Goal: Transaction & Acquisition: Purchase product/service

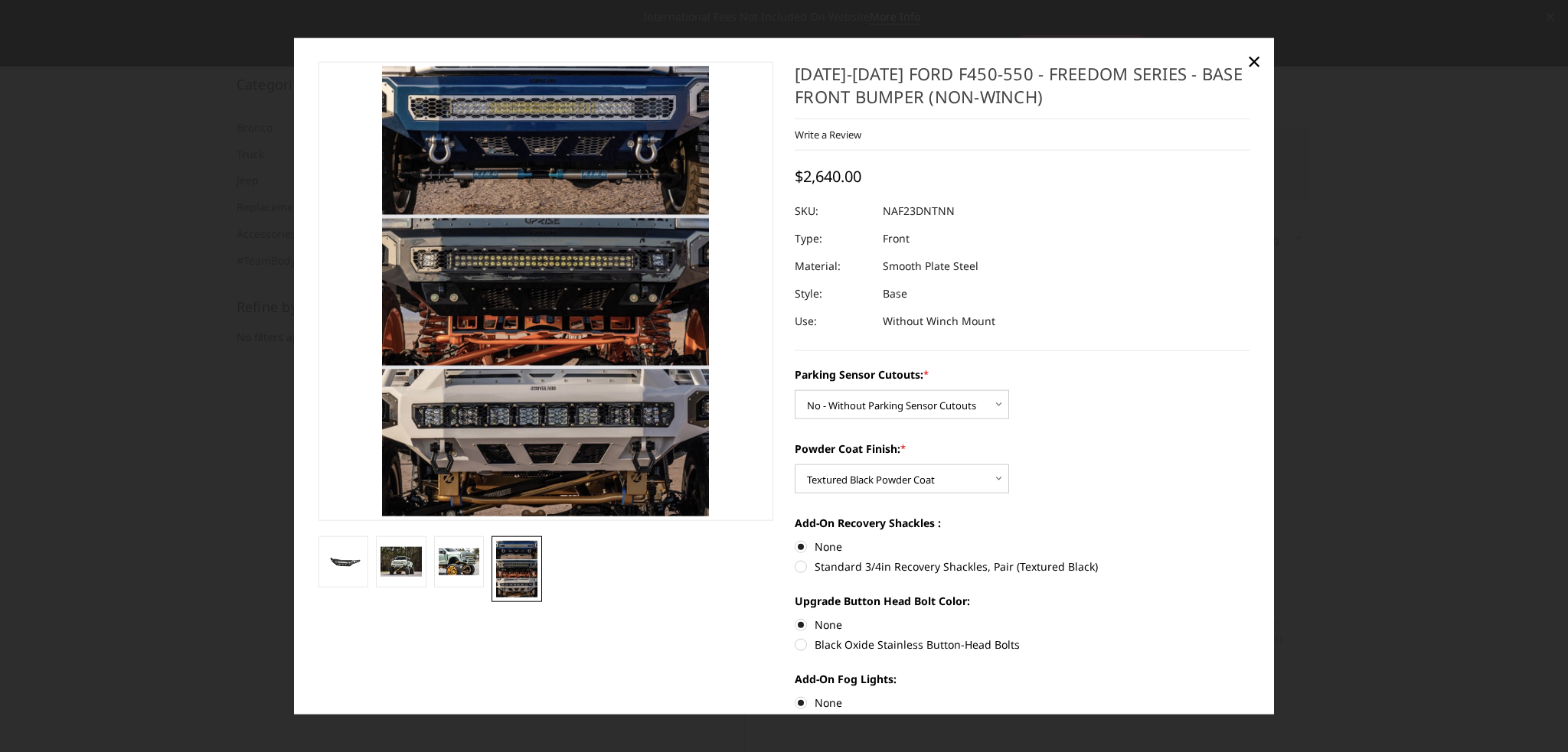
select select "2566"
select select "2569"
click at [1252, 58] on span "×" at bounding box center [1254, 61] width 14 height 33
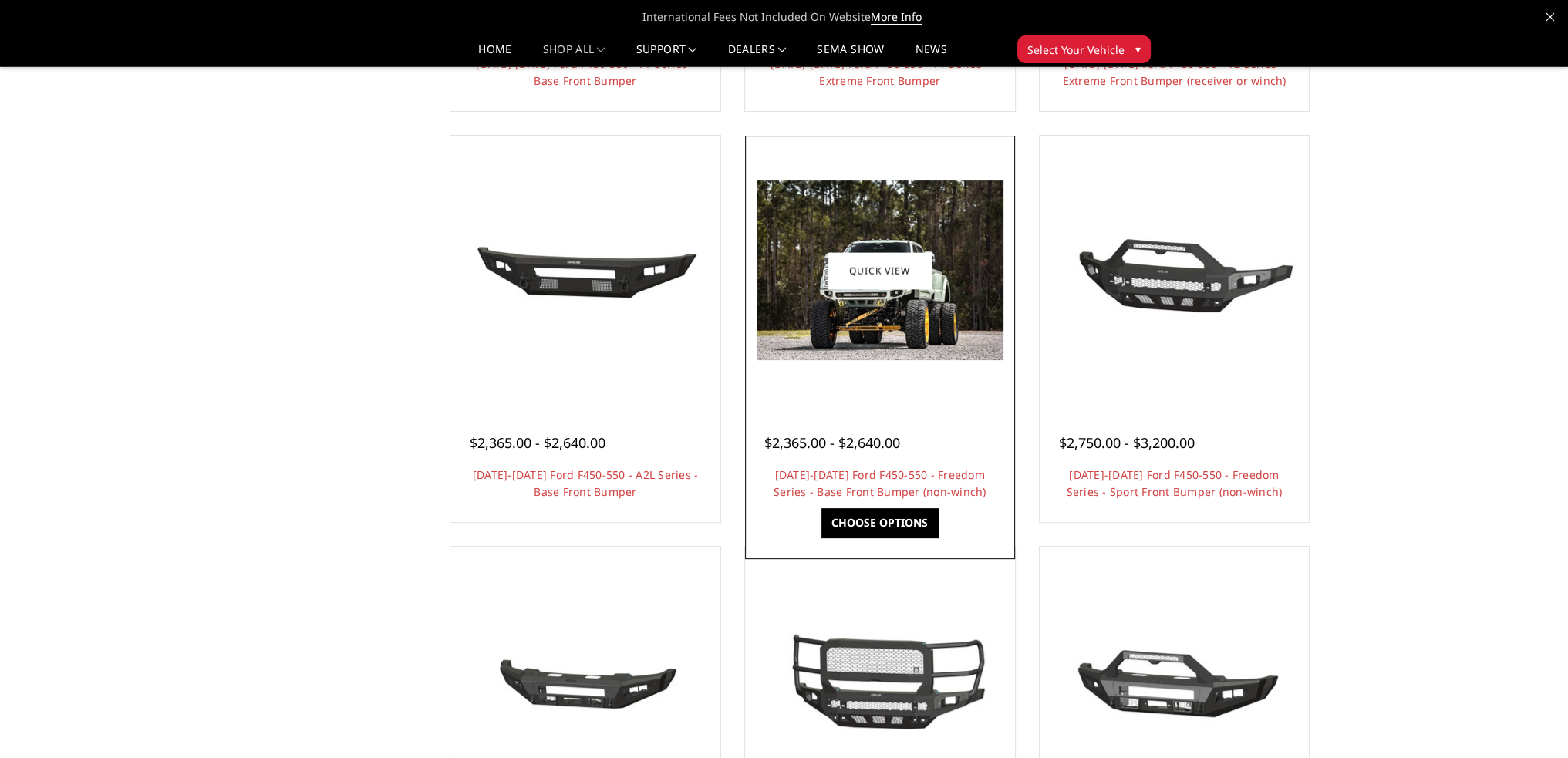
scroll to position [564, 0]
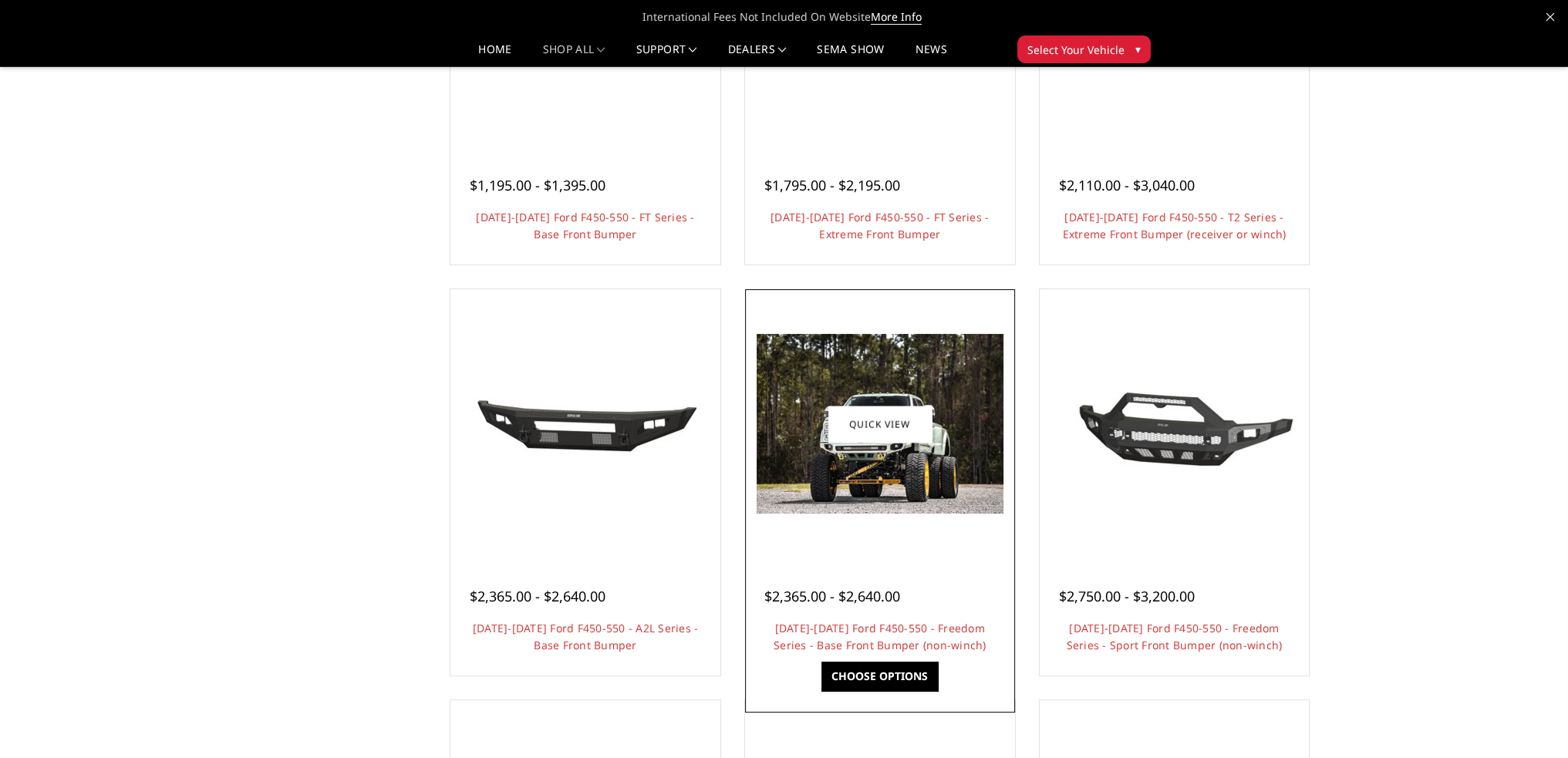
click at [894, 674] on link "Choose Options" at bounding box center [879, 676] width 117 height 29
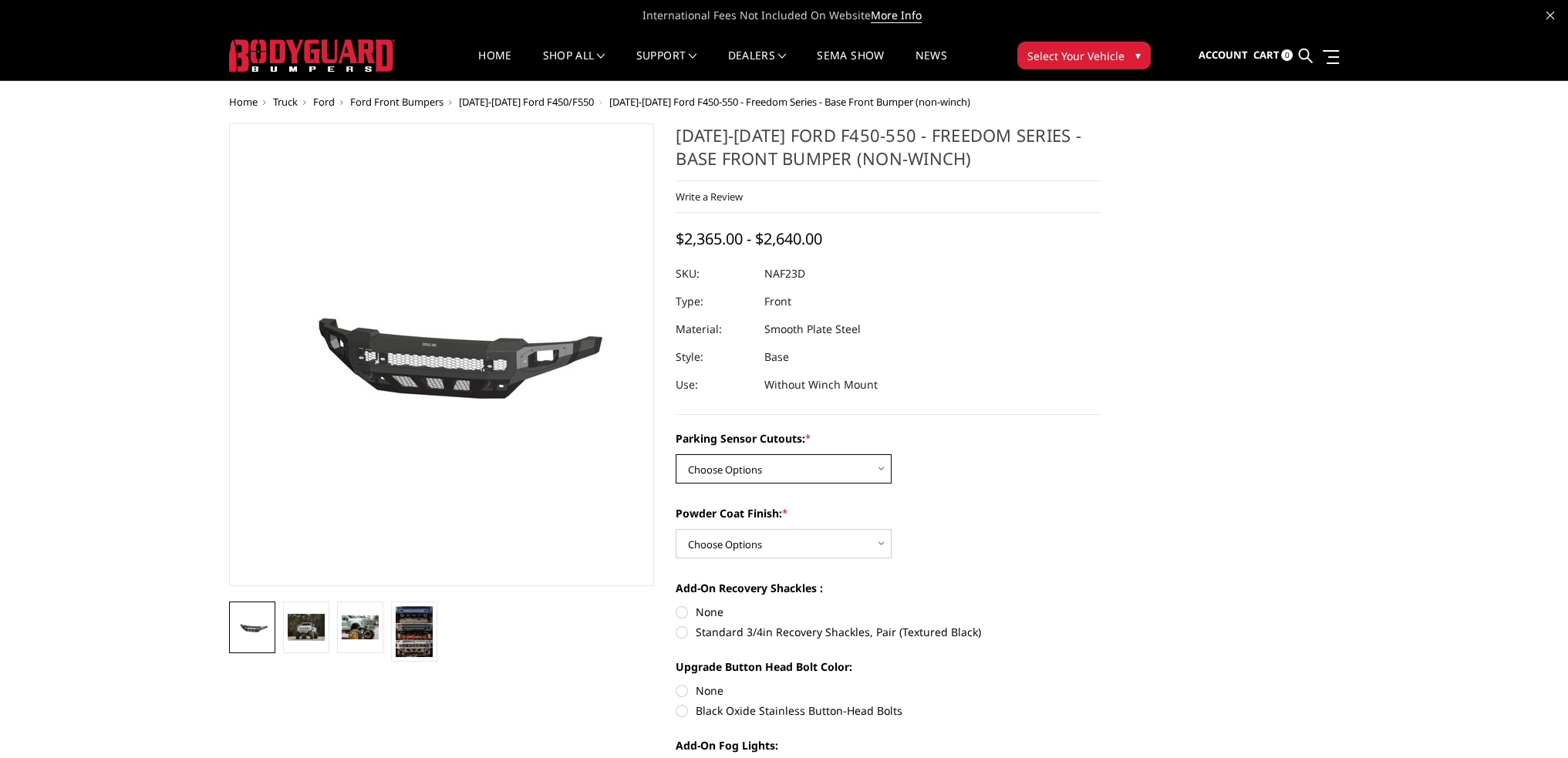
click at [849, 470] on select "Choose Options No - Without Parking Sensor Cutouts Yes - With Parking Sensor Cu…" at bounding box center [783, 469] width 216 height 29
select select "2566"
click at [675, 455] on select "Choose Options No - Without Parking Sensor Cutouts Yes - With Parking Sensor Cu…" at bounding box center [783, 469] width 216 height 29
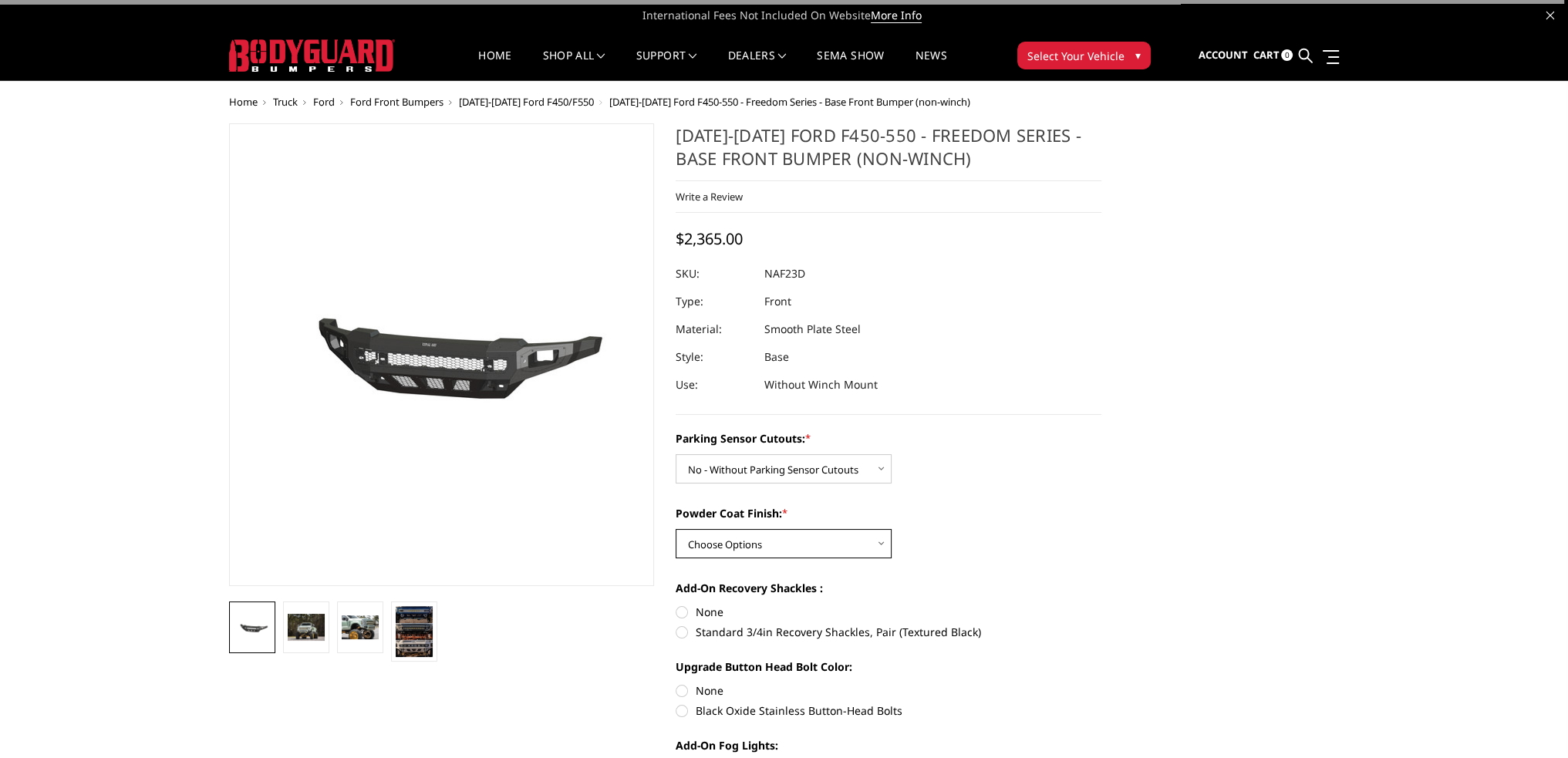
click at [769, 544] on select "Choose Options Bare Metal Textured Black Powder Coat" at bounding box center [783, 543] width 216 height 29
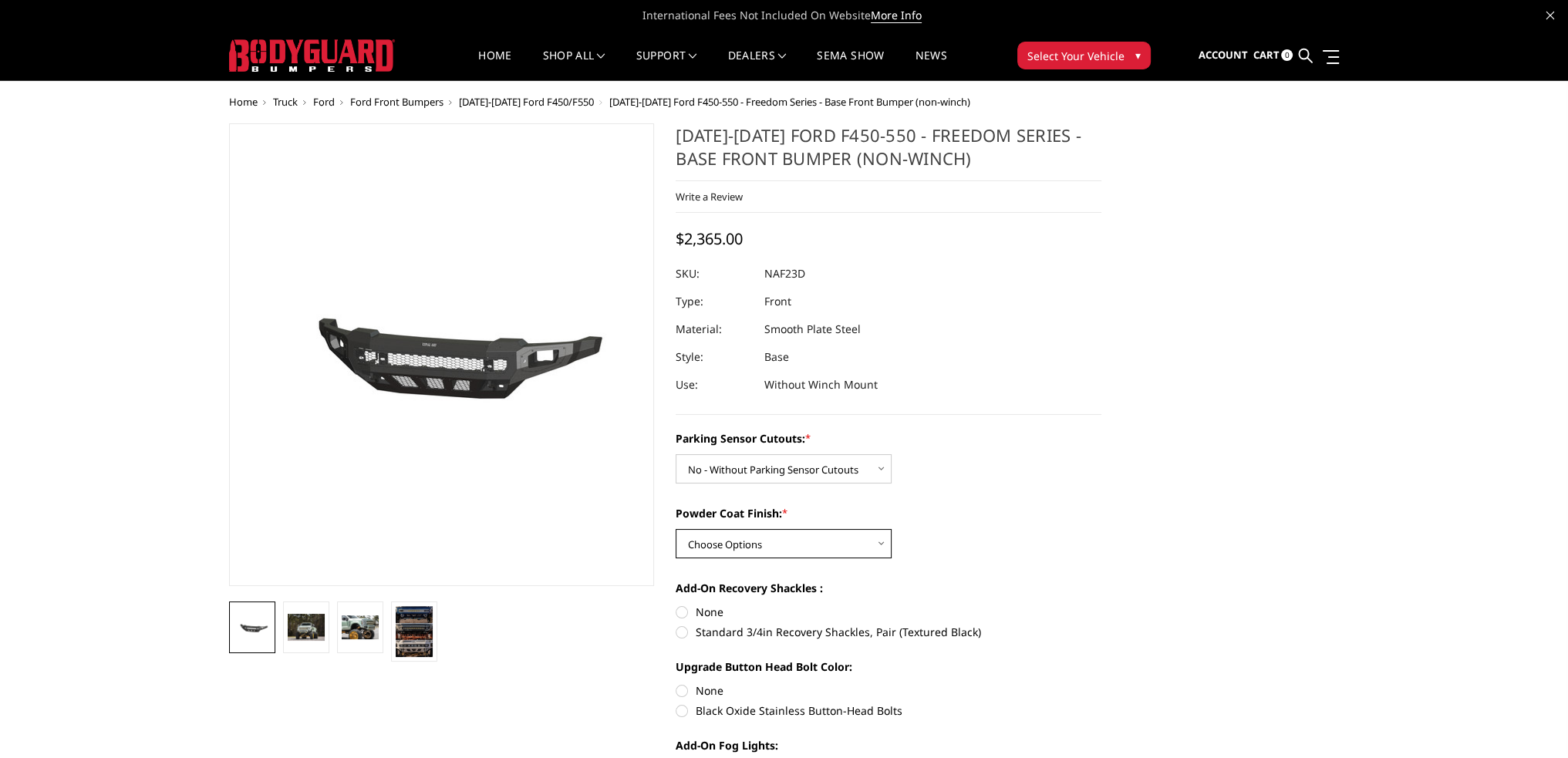
select select "2569"
click at [675, 529] on select "Choose Options Bare Metal Textured Black Powder Coat" at bounding box center [783, 543] width 216 height 29
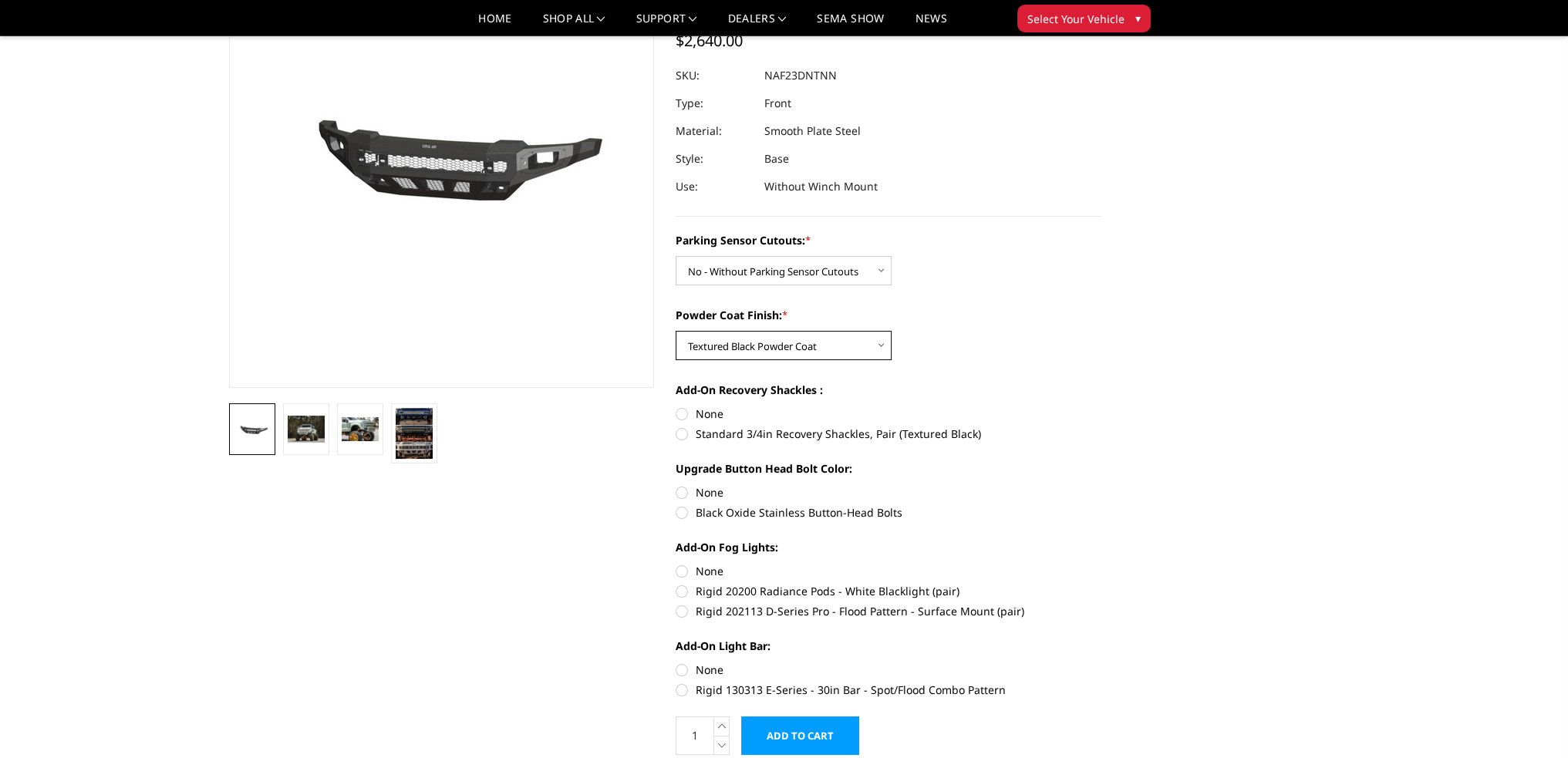
scroll to position [154, 0]
click at [685, 411] on label "None" at bounding box center [888, 413] width 425 height 17
click at [676, 406] on input "None" at bounding box center [675, 405] width 1 height 1
radio input "true"
click at [682, 492] on label "None" at bounding box center [888, 492] width 425 height 17
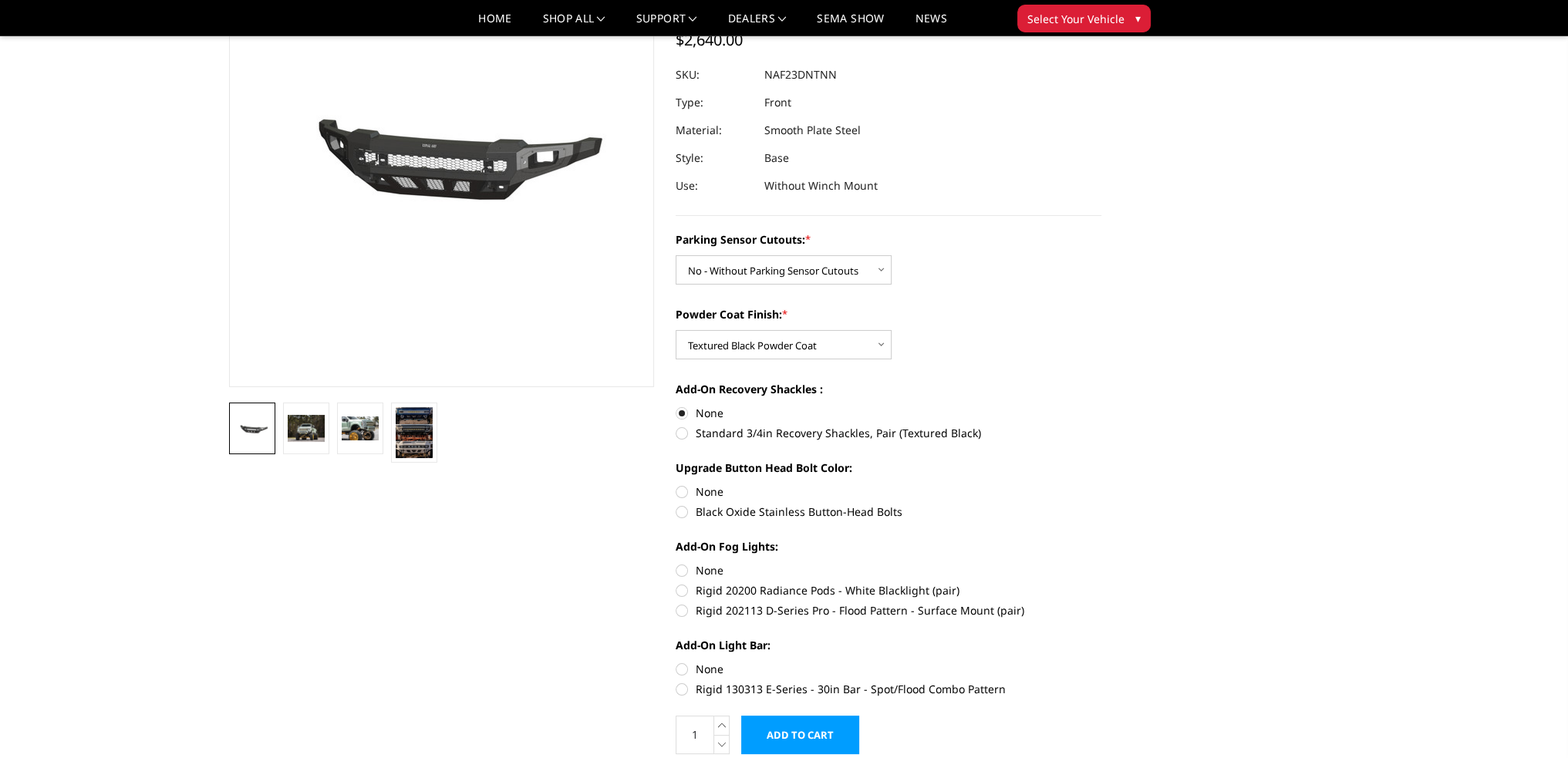
click at [676, 485] on input "None" at bounding box center [675, 484] width 1 height 1
radio input "true"
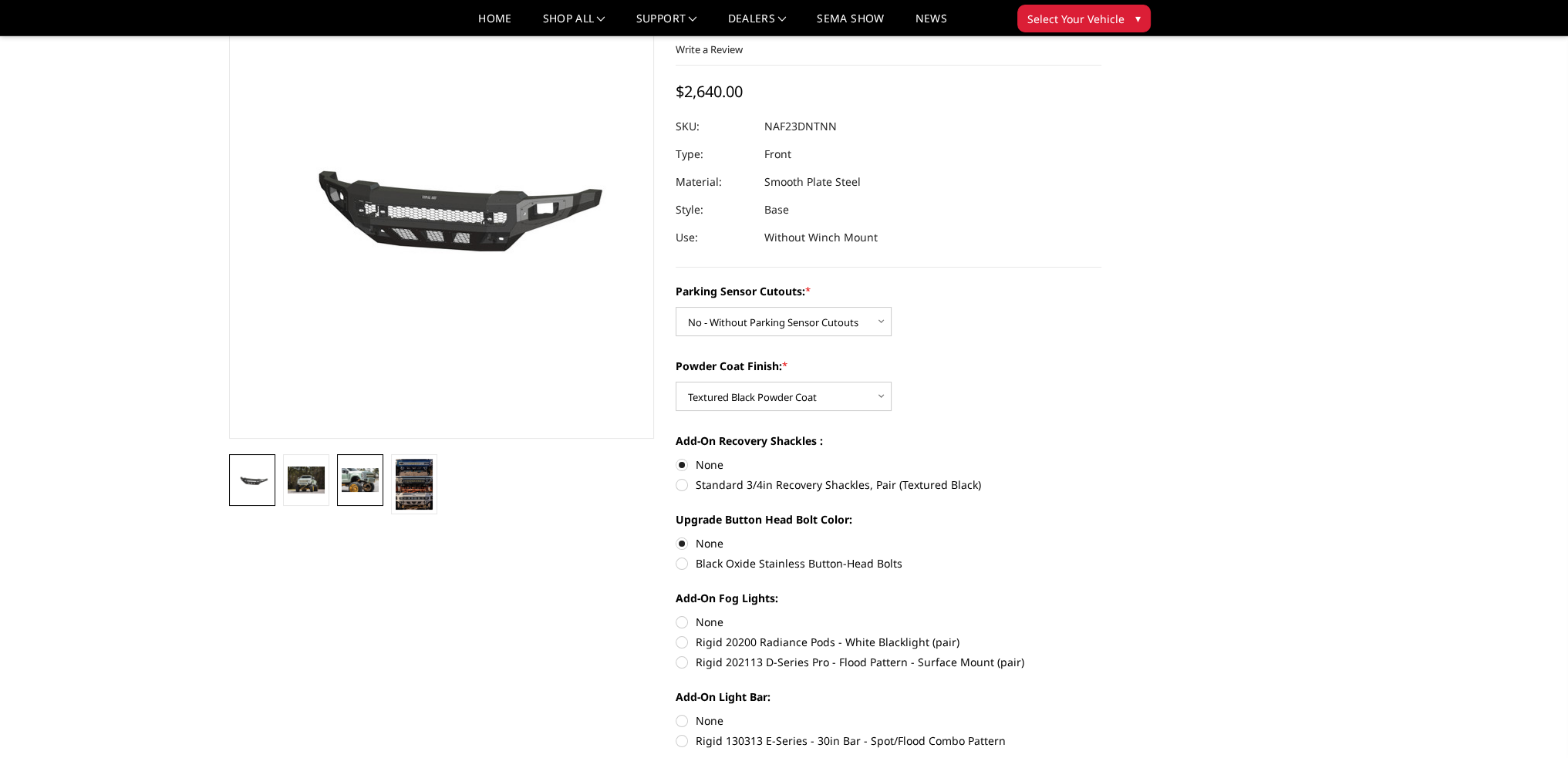
scroll to position [102, 0]
click at [422, 477] on img at bounding box center [414, 484] width 37 height 51
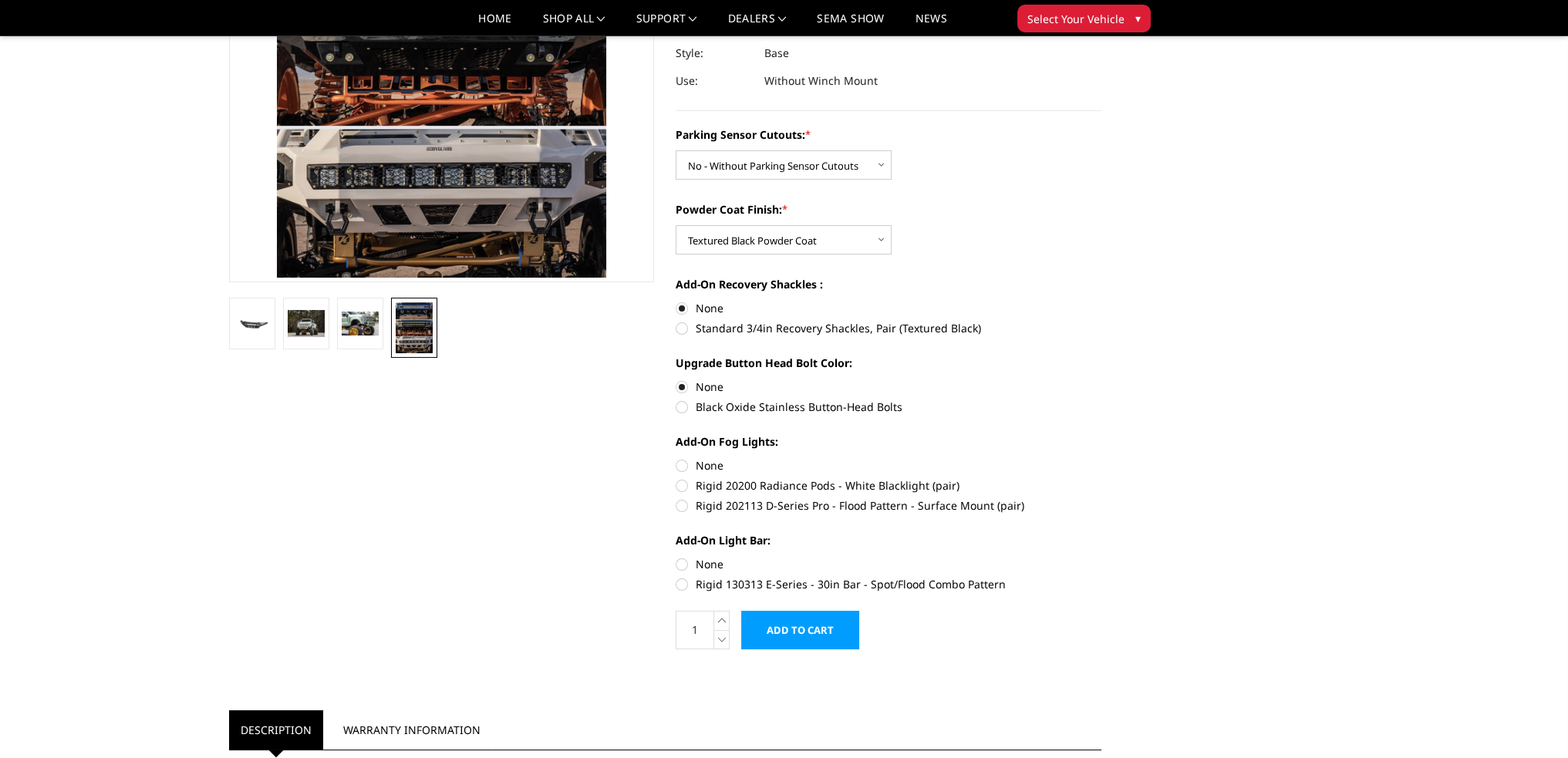
scroll to position [258, 0]
click at [678, 463] on label "None" at bounding box center [888, 466] width 425 height 17
click at [676, 459] on input "None" at bounding box center [675, 458] width 1 height 1
radio input "true"
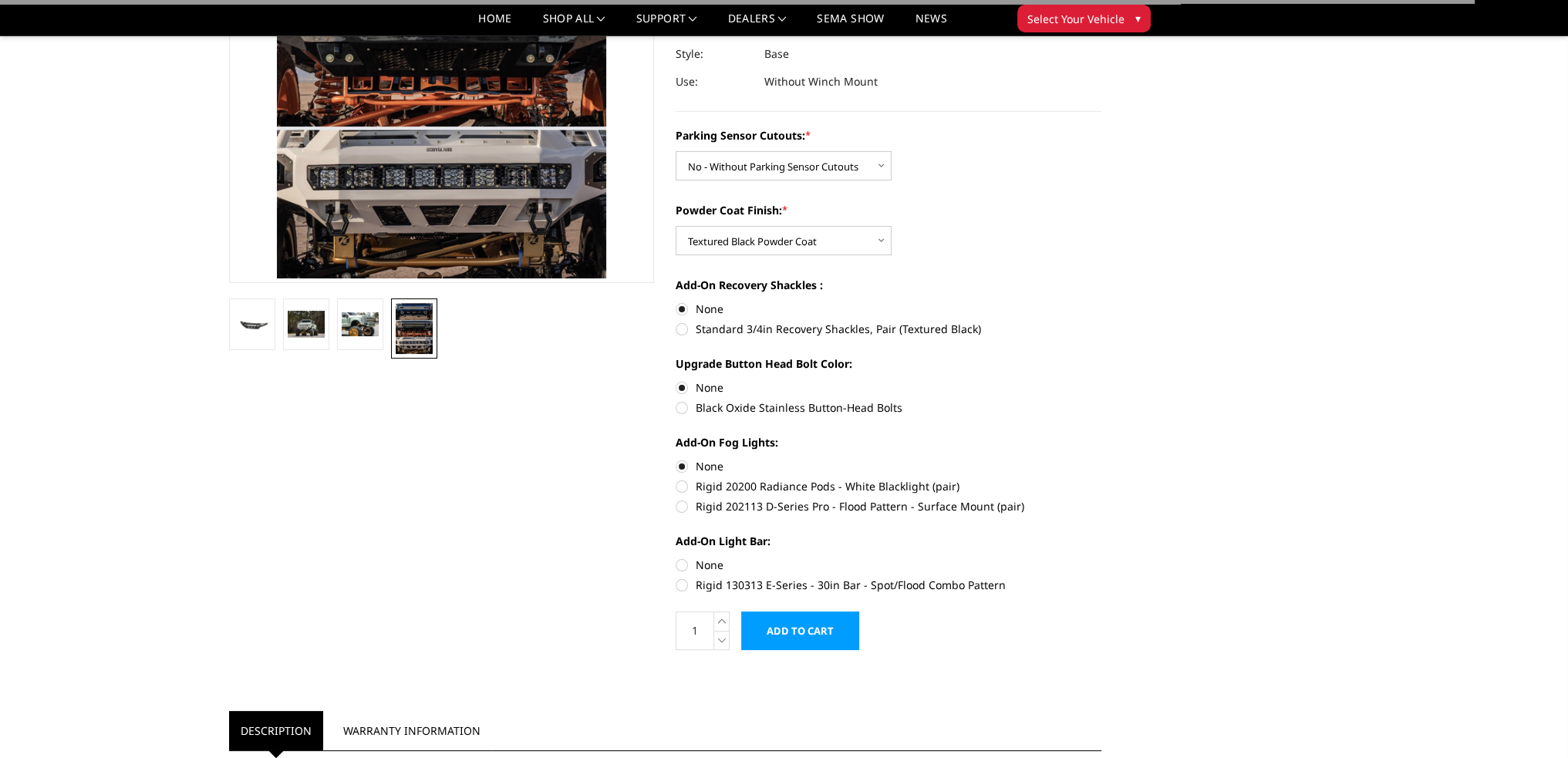
drag, startPoint x: 678, startPoint y: 566, endPoint x: 784, endPoint y: 578, distance: 106.7
click at [683, 567] on label "None" at bounding box center [888, 565] width 425 height 17
click at [676, 558] on input "None" at bounding box center [675, 557] width 1 height 1
radio input "true"
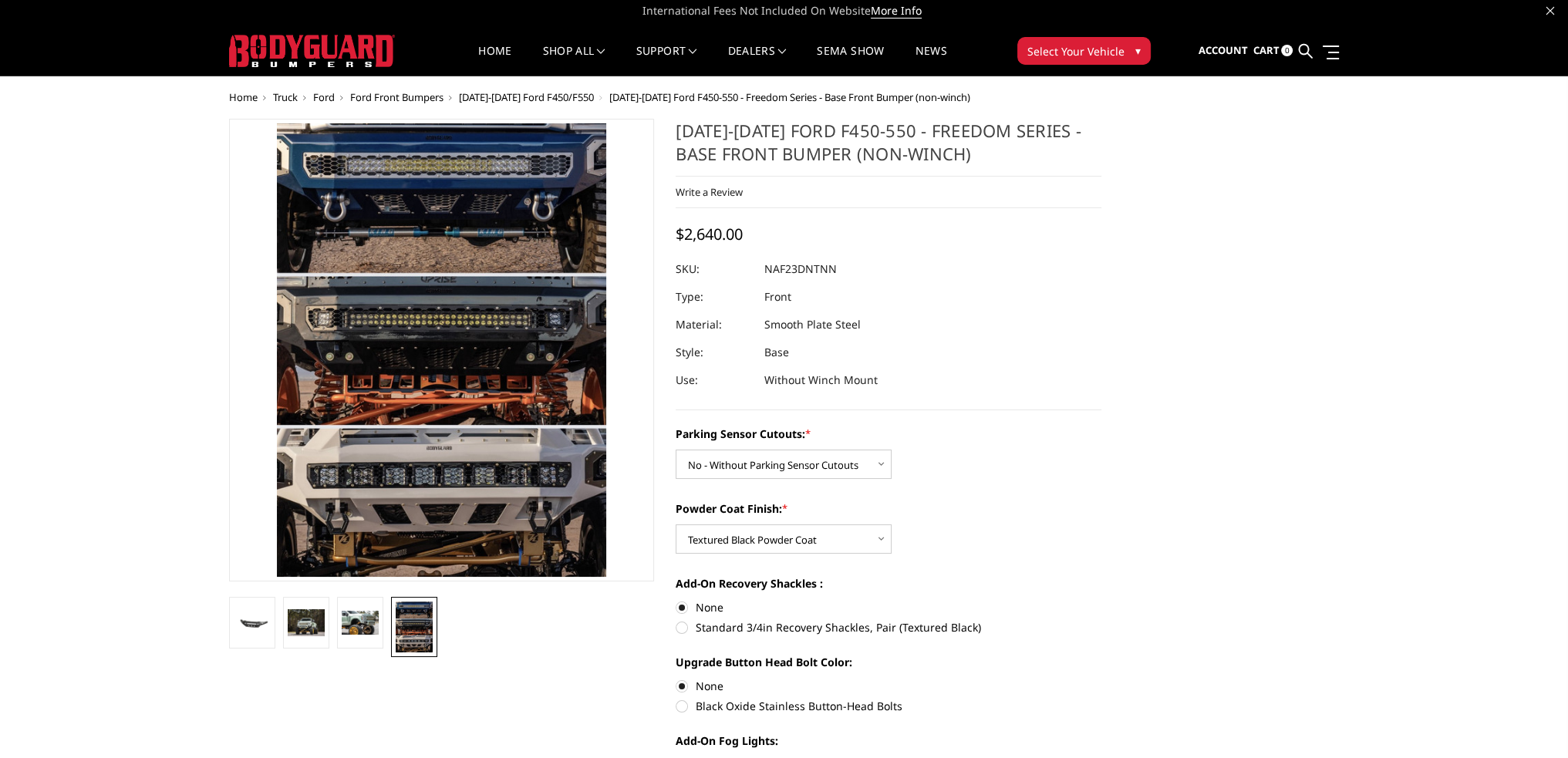
scroll to position [0, 0]
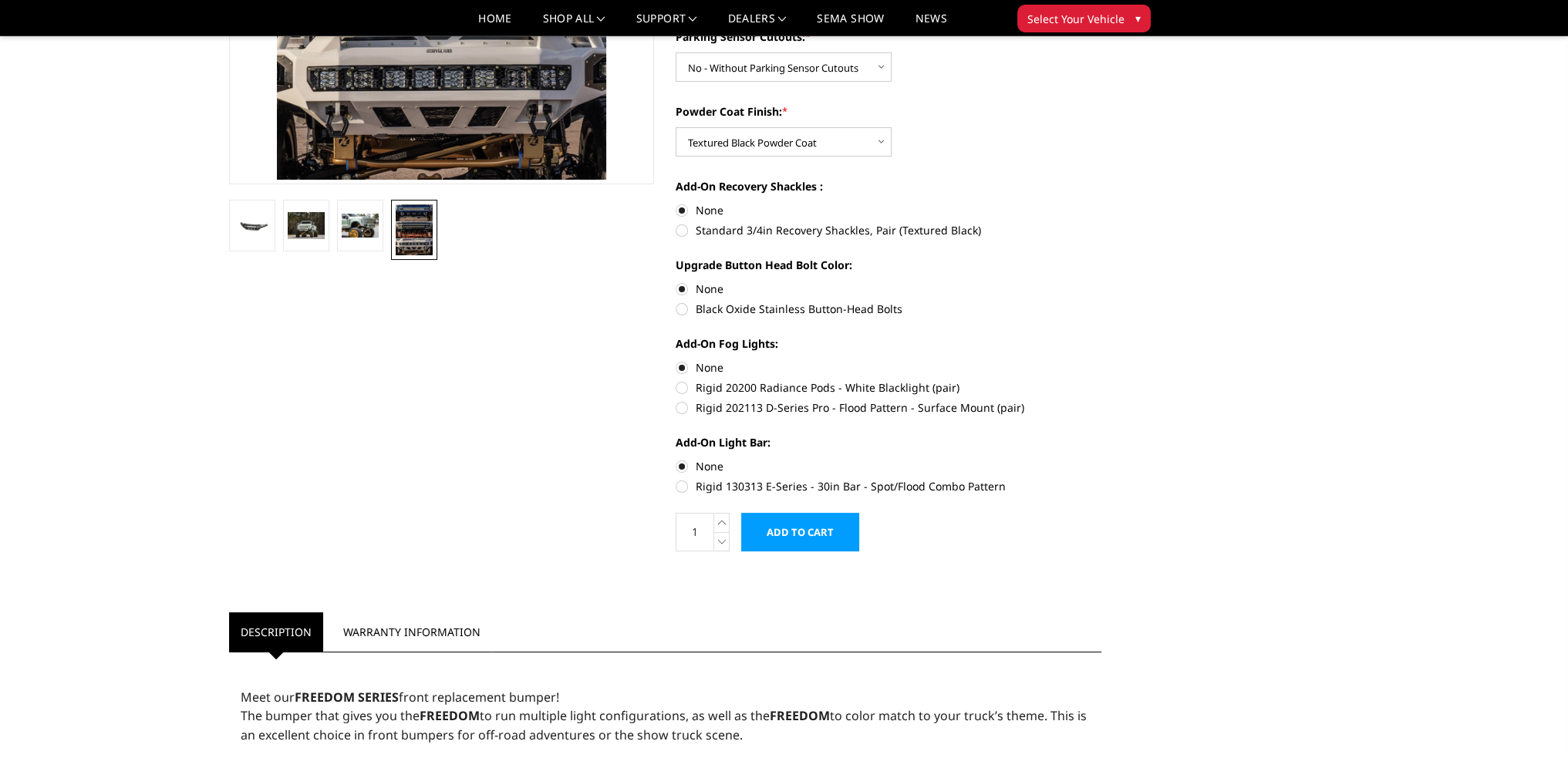
click at [808, 539] on input "Add to Cart" at bounding box center [801, 532] width 118 height 39
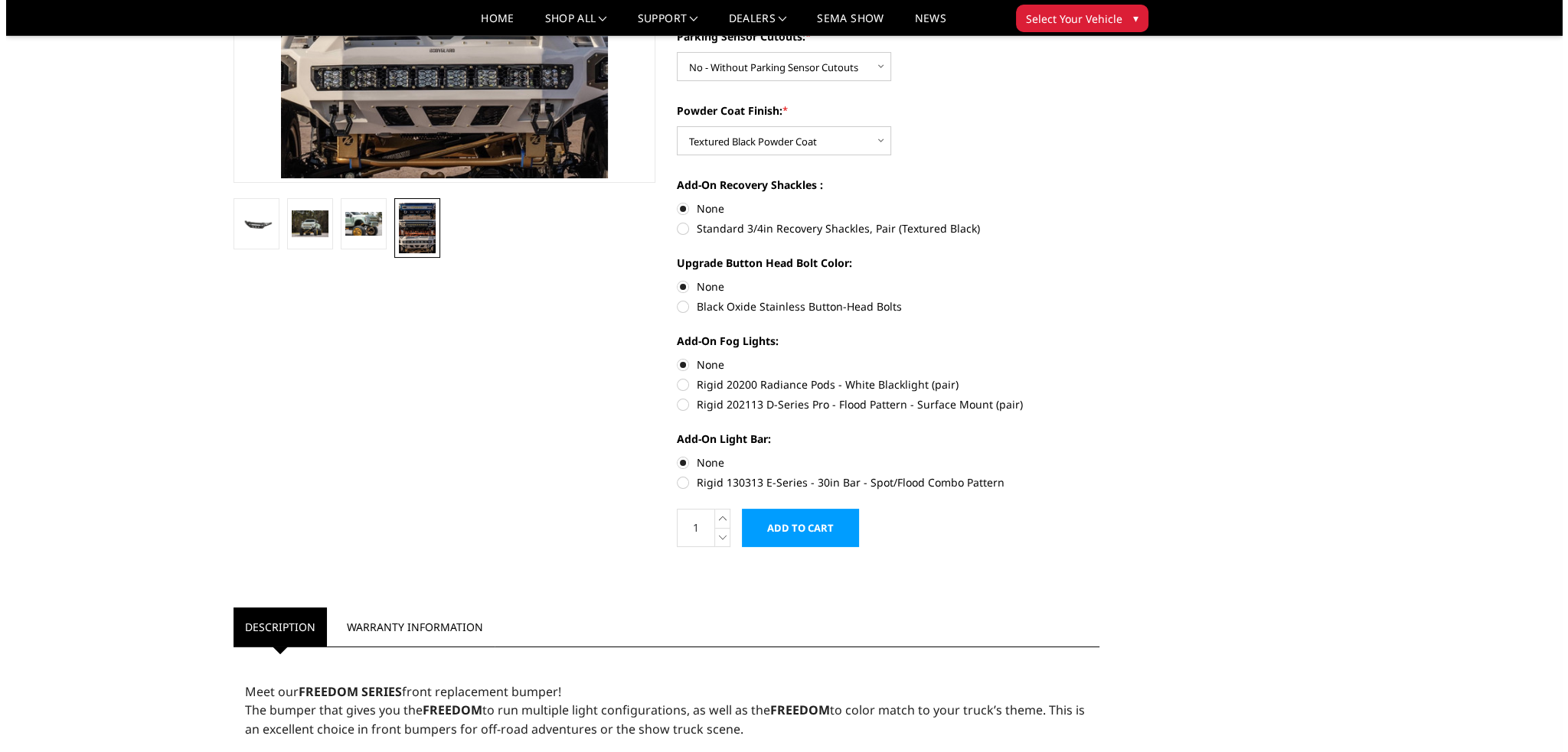
scroll to position [354, 0]
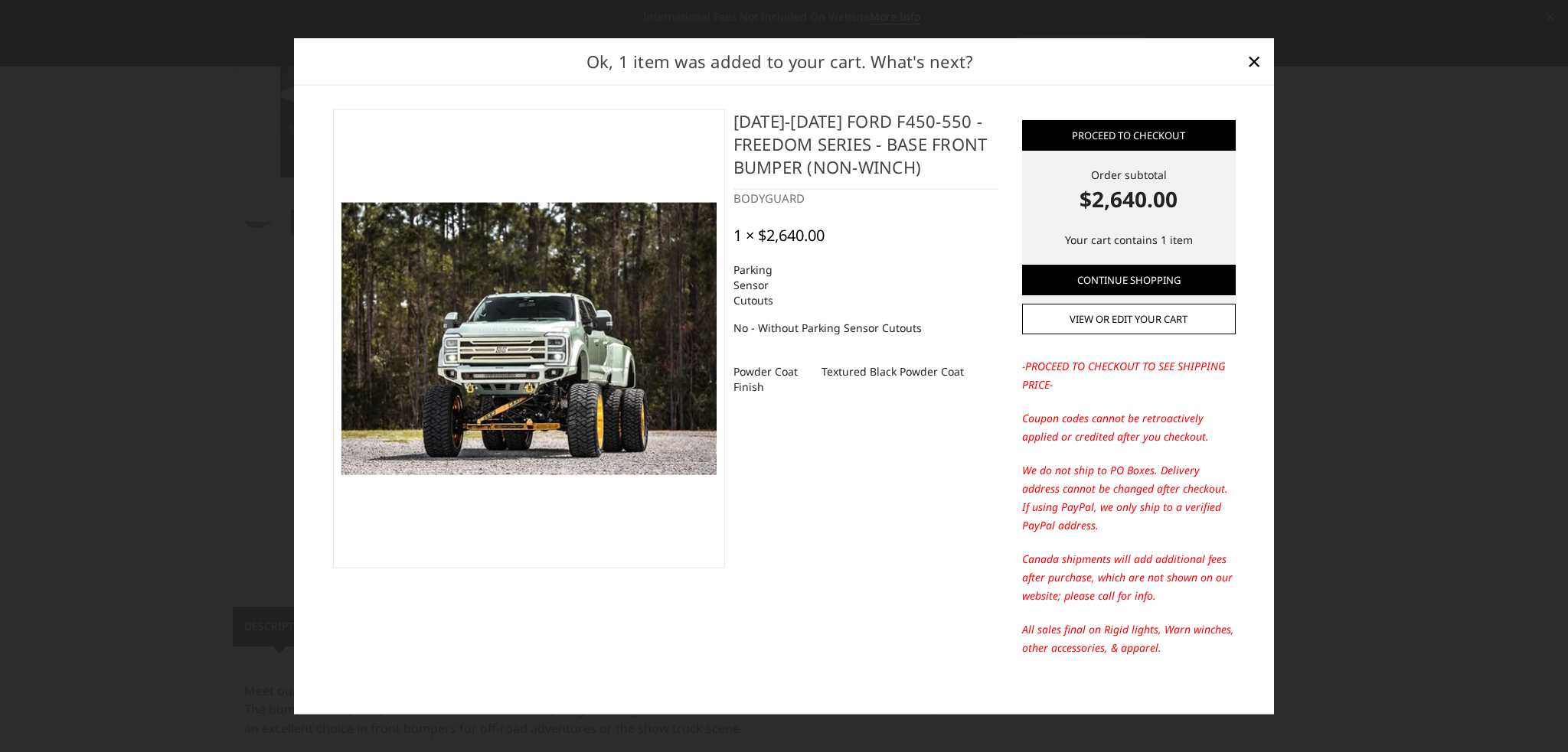
drag, startPoint x: 728, startPoint y: 119, endPoint x: 967, endPoint y: 169, distance: 244.2
click at [967, 169] on h4 "[DATE]-[DATE] Ford F450-550 - Freedom Series - Base Front Bumper (non-winch)" at bounding box center [866, 149] width 264 height 81
copy h4 "[DATE]-[DATE] Ford F450-550 - Freedom Series - Base Front Bumper (non-winch)"
click at [1105, 322] on link "View or edit your cart" at bounding box center [1128, 319] width 213 height 30
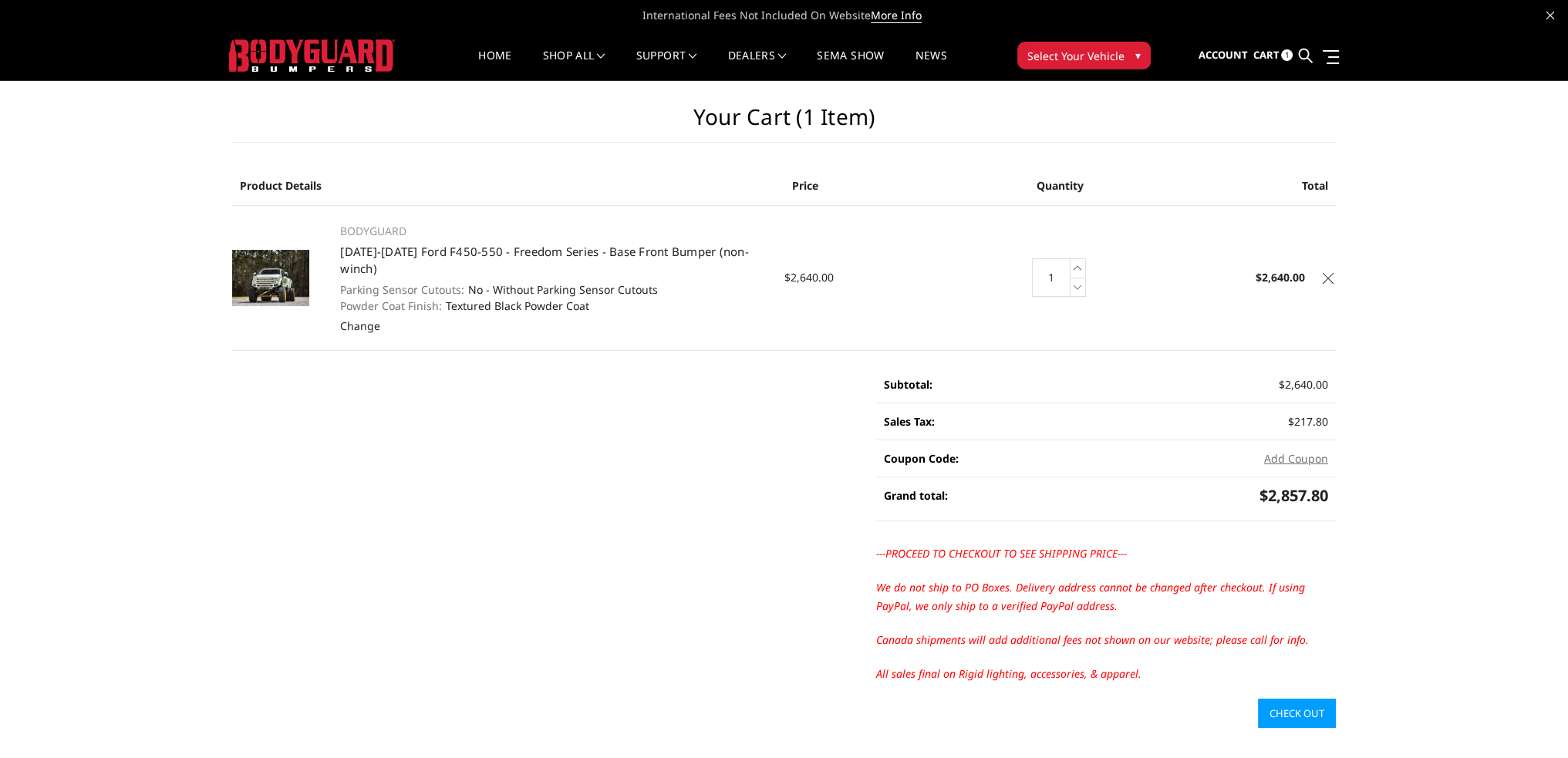
click at [1286, 699] on link "Check out" at bounding box center [1296, 713] width 78 height 29
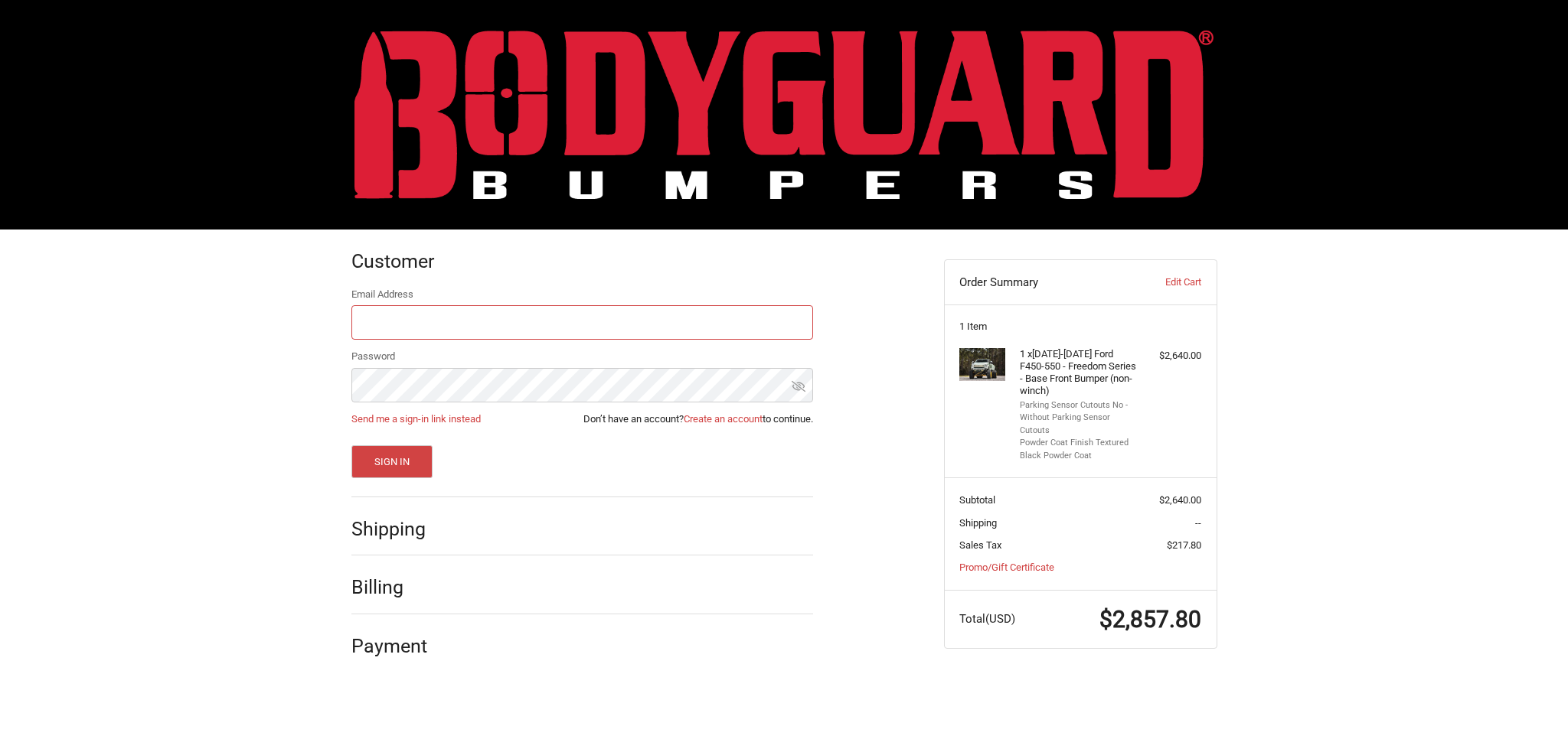
click at [403, 320] on input "Email Address" at bounding box center [582, 323] width 461 height 34
type input "josh.drenk@specialtyvehicles.com"
click at [718, 418] on link "Create an account" at bounding box center [723, 419] width 79 height 12
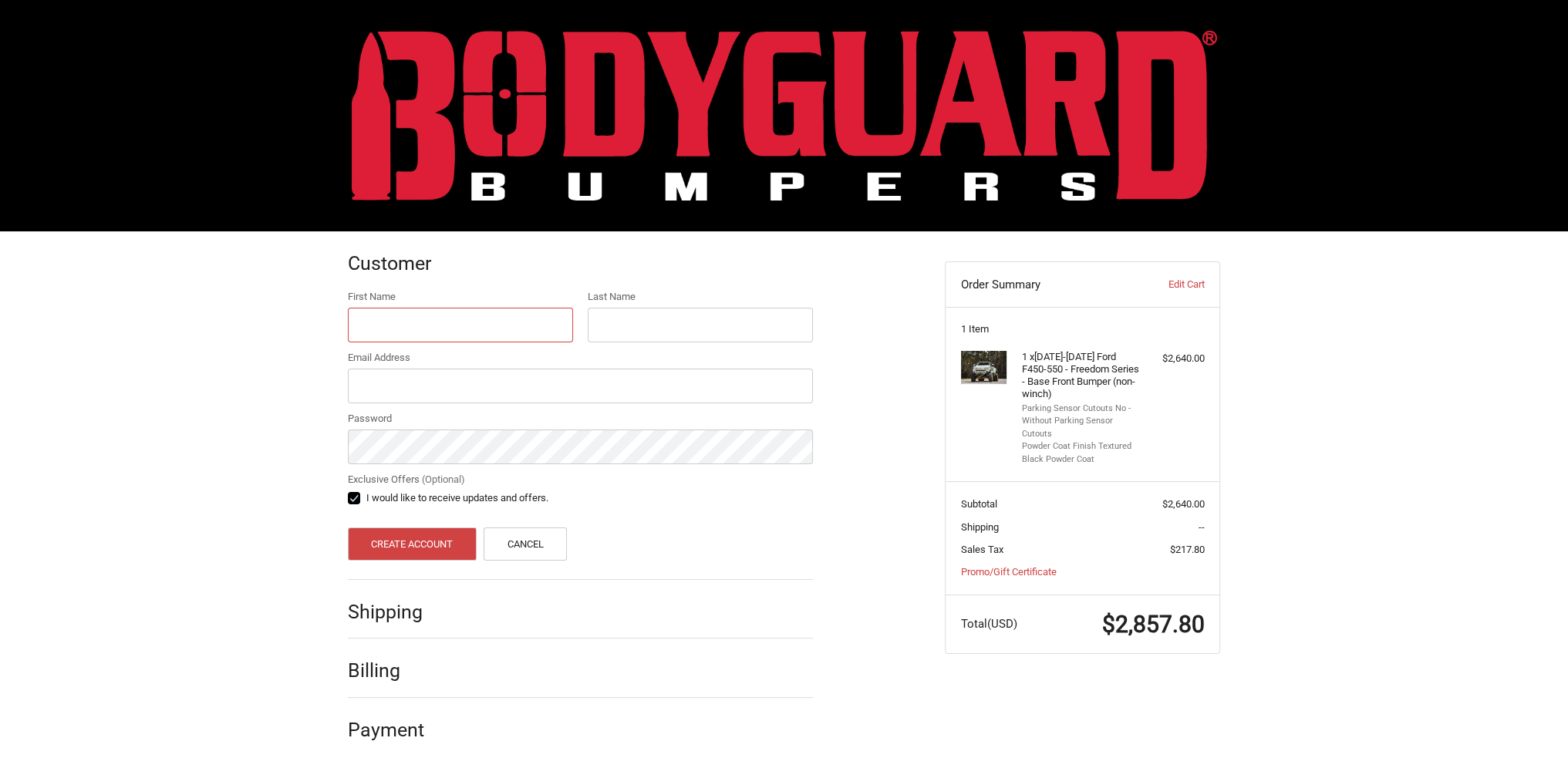
click at [476, 330] on input "First Name" at bounding box center [460, 325] width 225 height 35
type input "Joshua"
type input "Drenk"
type input "josh.drenk@specialtyvehicles.com"
click at [355, 492] on label "I would like to receive updates and offers." at bounding box center [580, 498] width 465 height 13
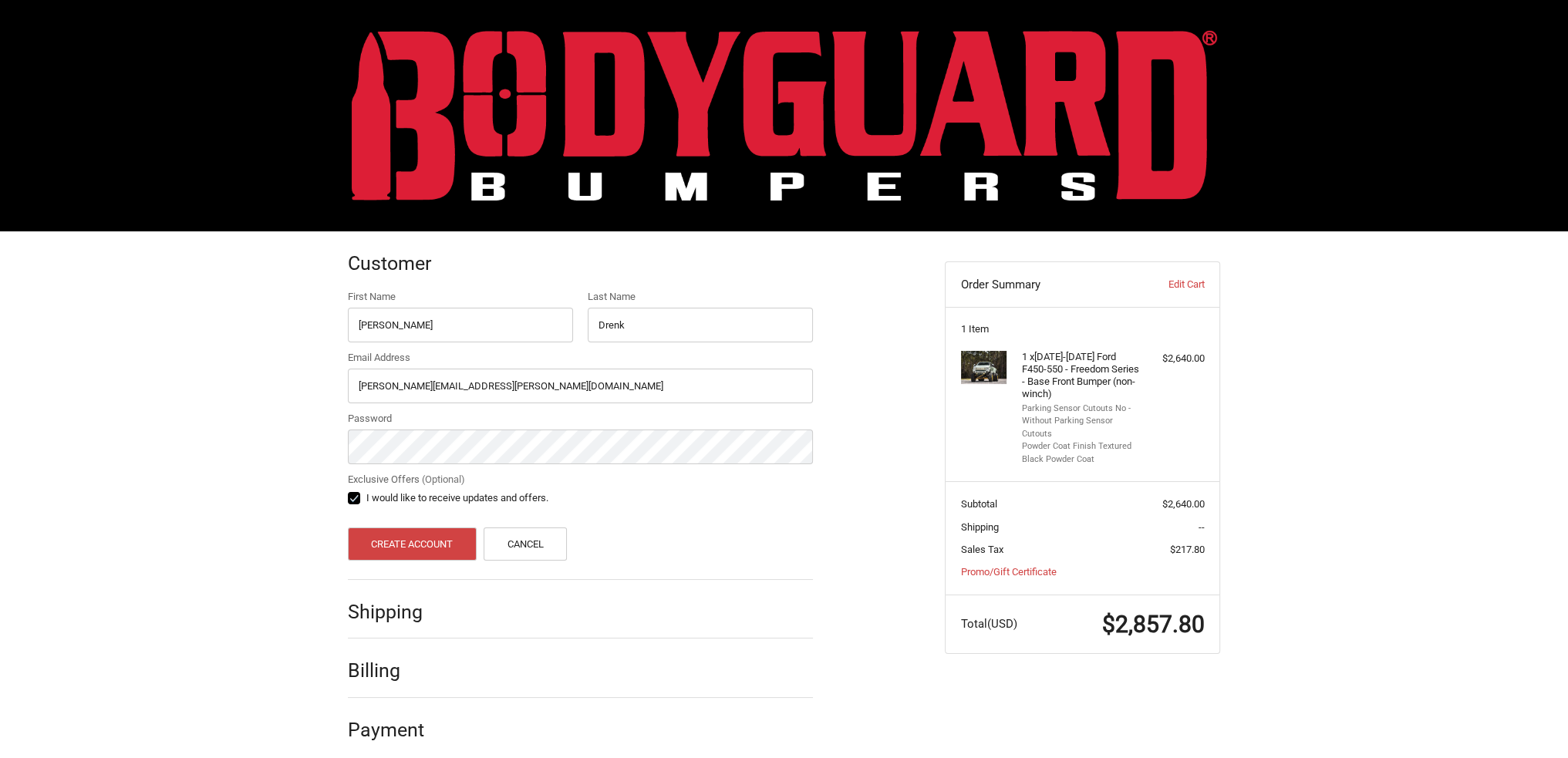
click at [348, 491] on input "I would like to receive updates and offers." at bounding box center [347, 491] width 1 height 1
checkbox input "false"
click at [373, 543] on button "Create Account" at bounding box center [411, 544] width 128 height 33
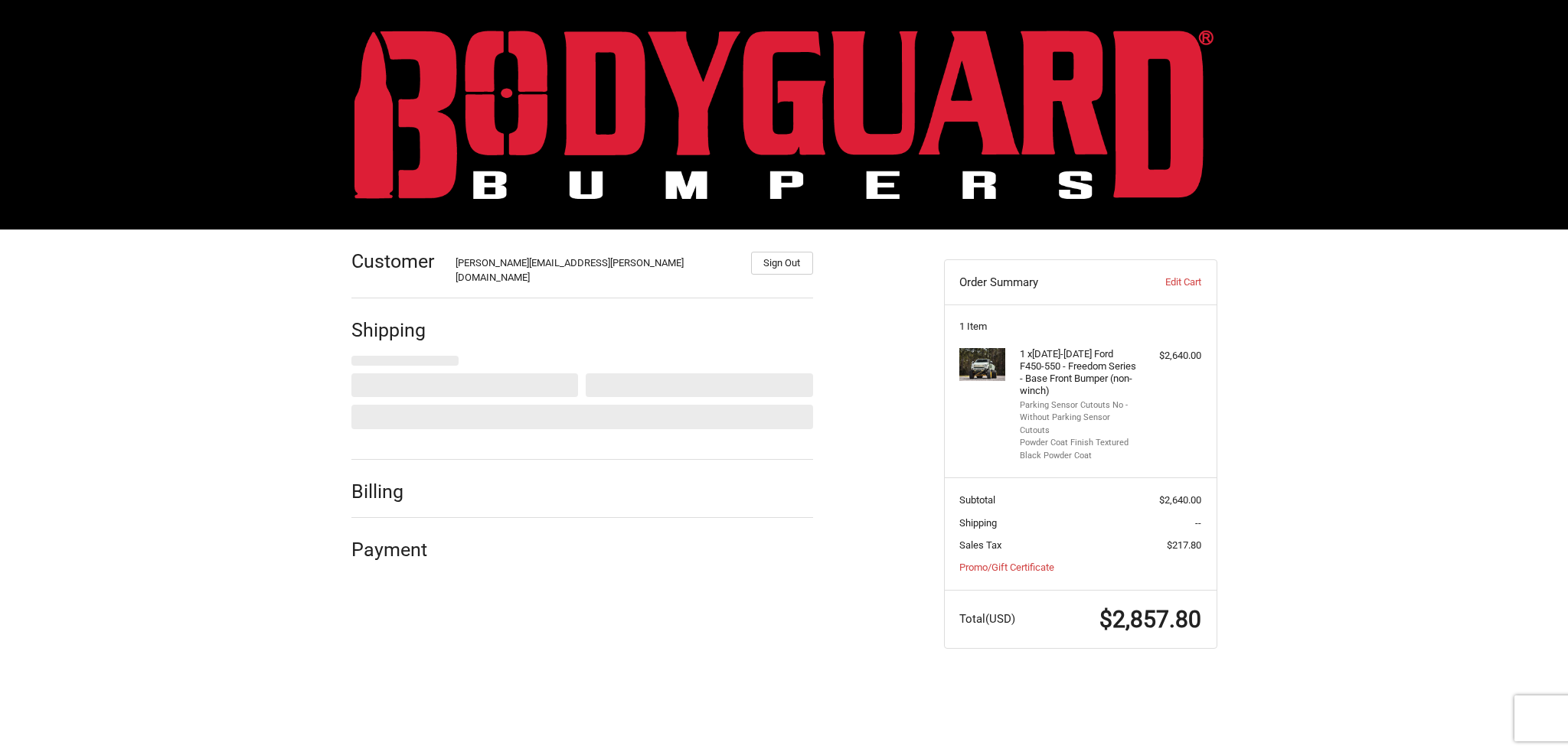
select select "US"
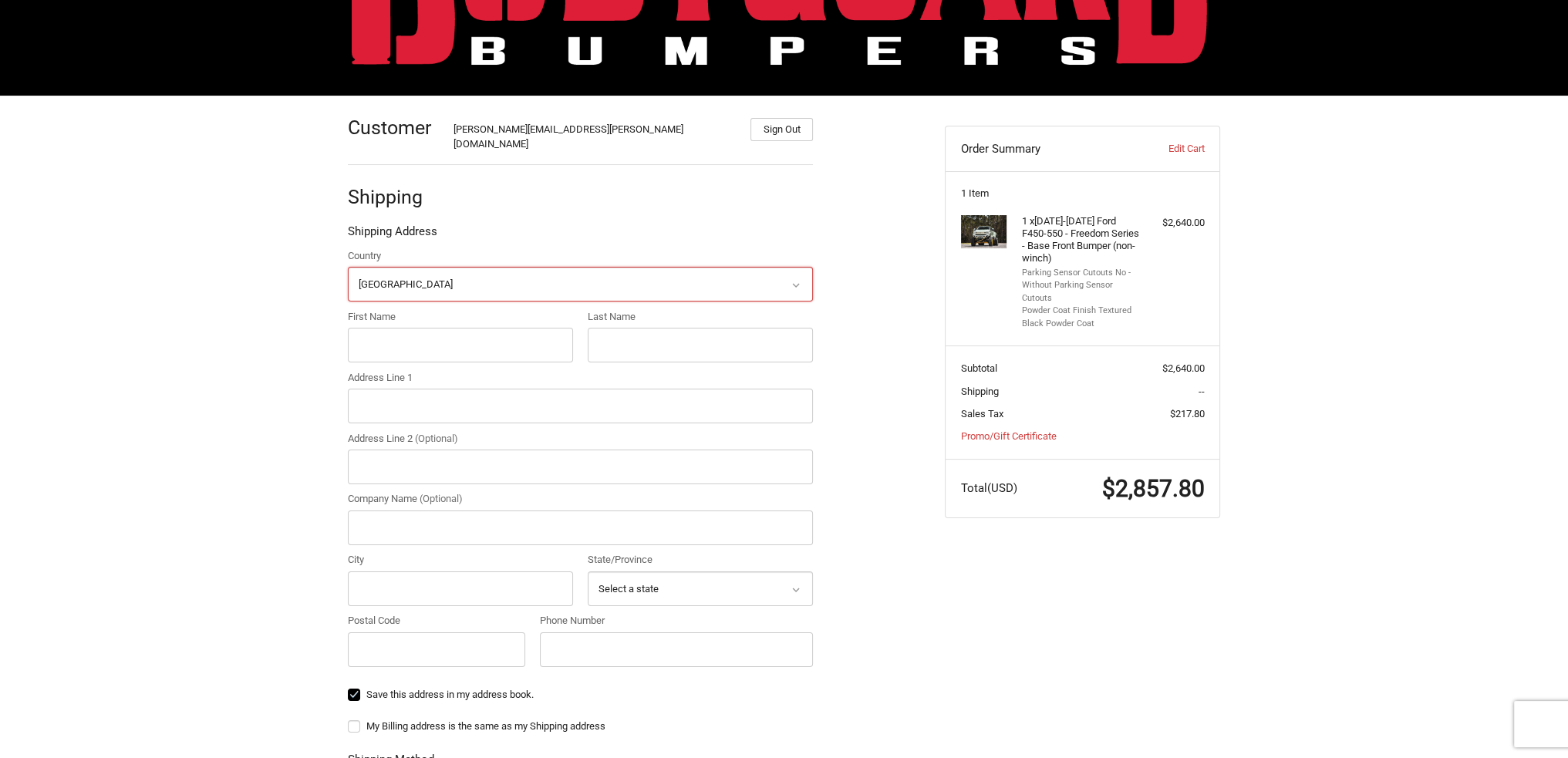
scroll to position [138, 0]
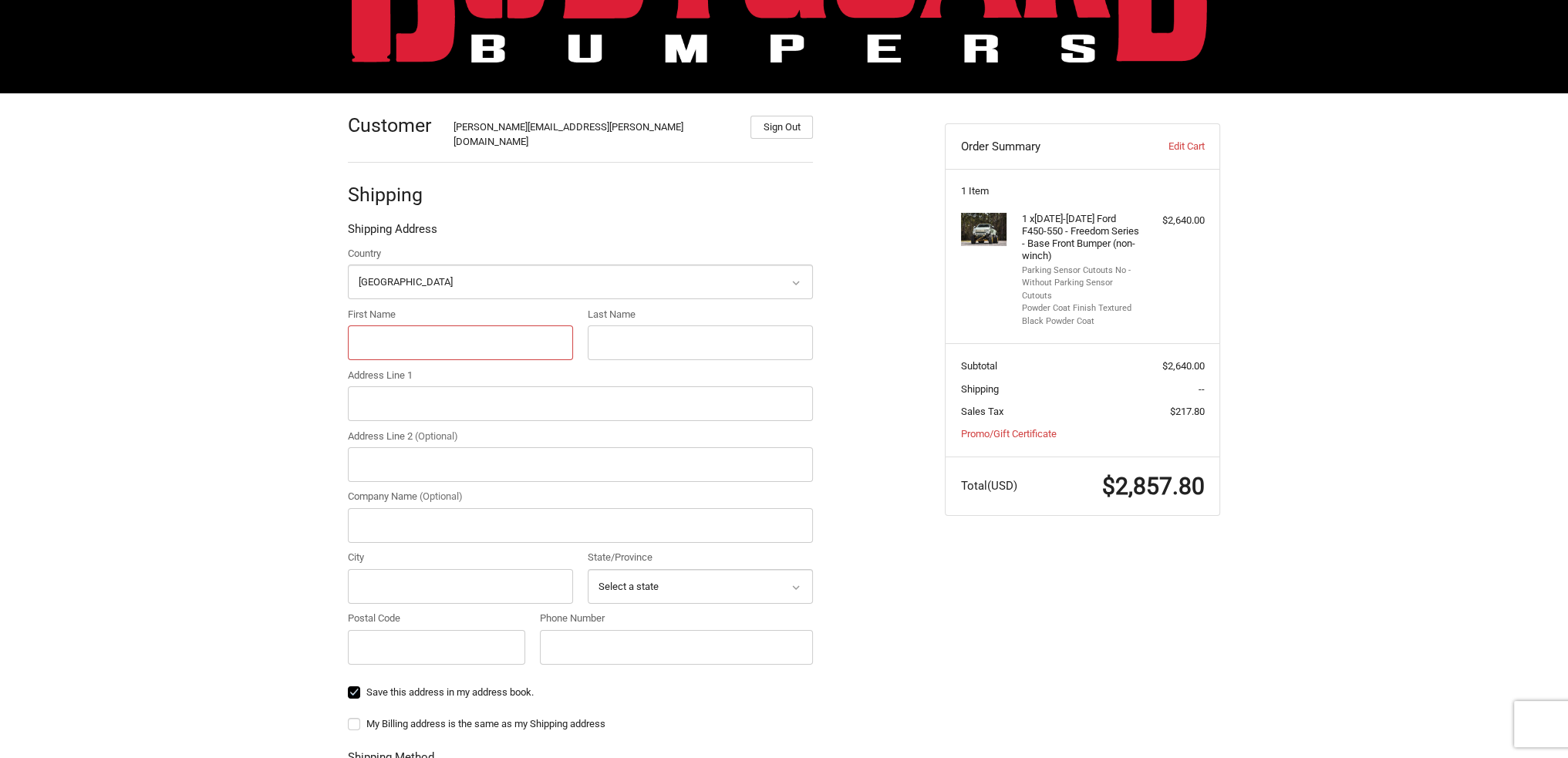
click at [493, 335] on input "First Name" at bounding box center [460, 343] width 225 height 35
type input "Joshua"
type input "Drenk"
type input "440 MARK LEANY DR"
type input "Specialty Vehicles"
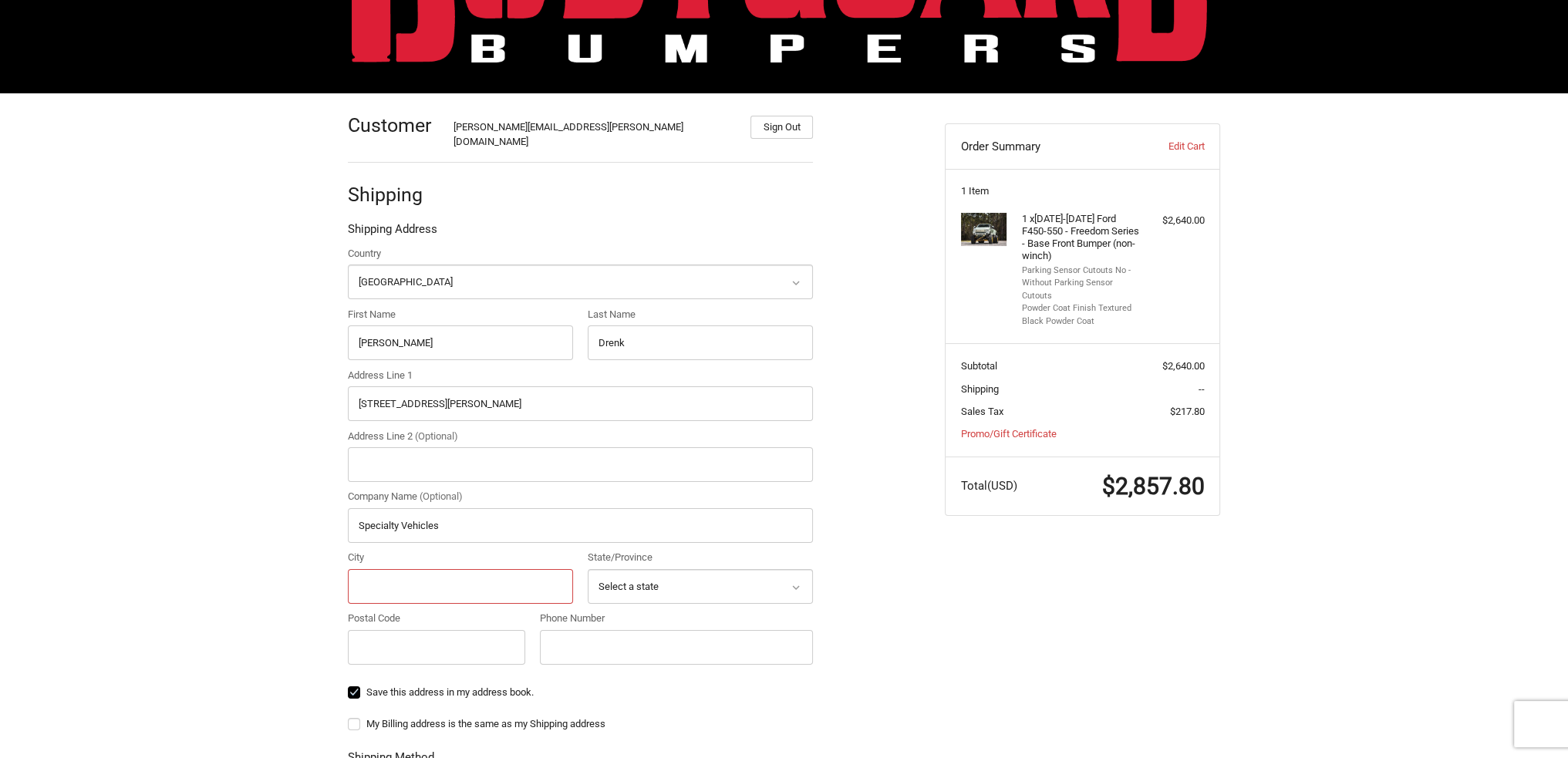
type input "Henderson"
select select "NV"
type input "89011"
type input "7023305215"
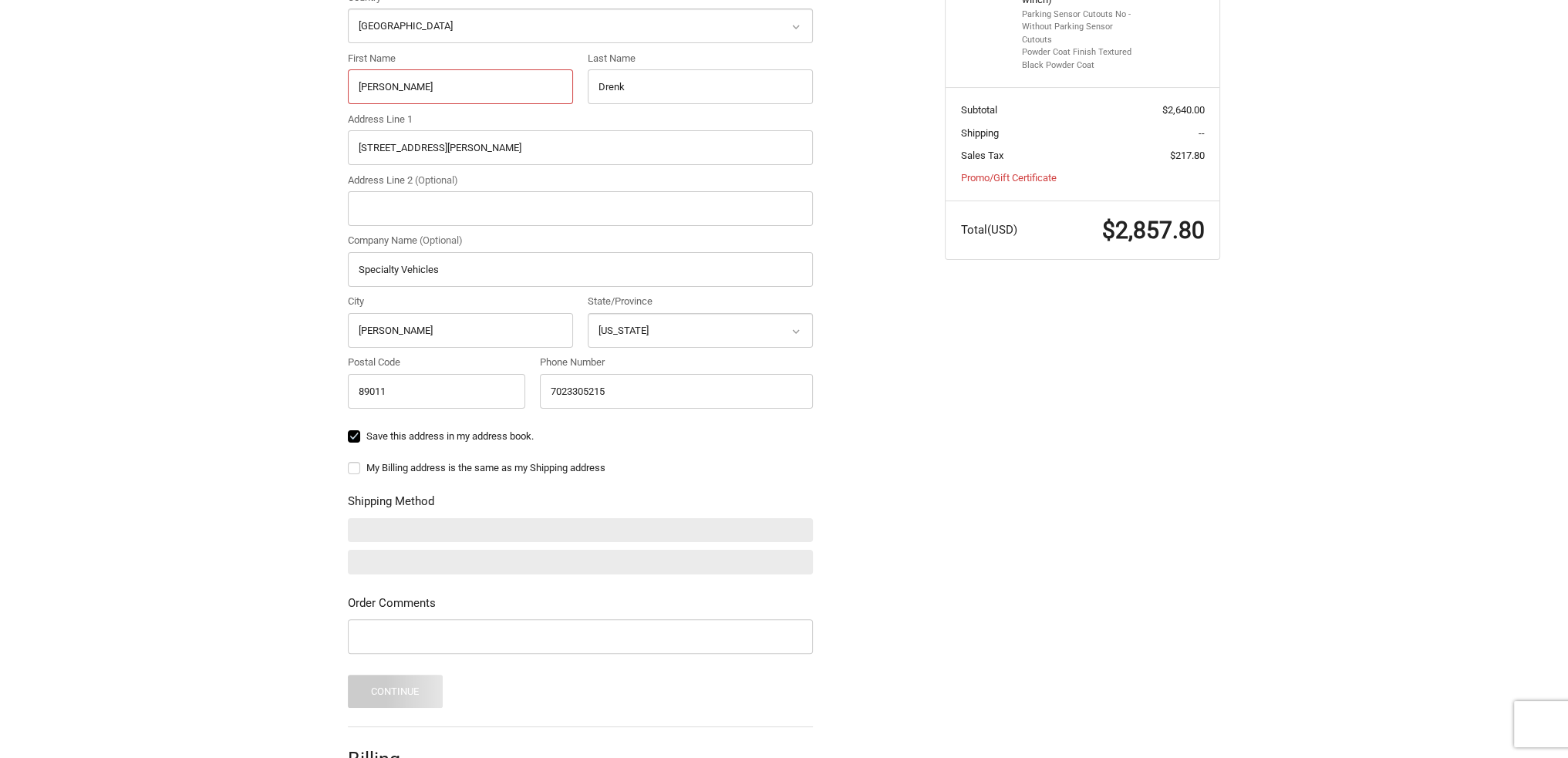
scroll to position [395, 0]
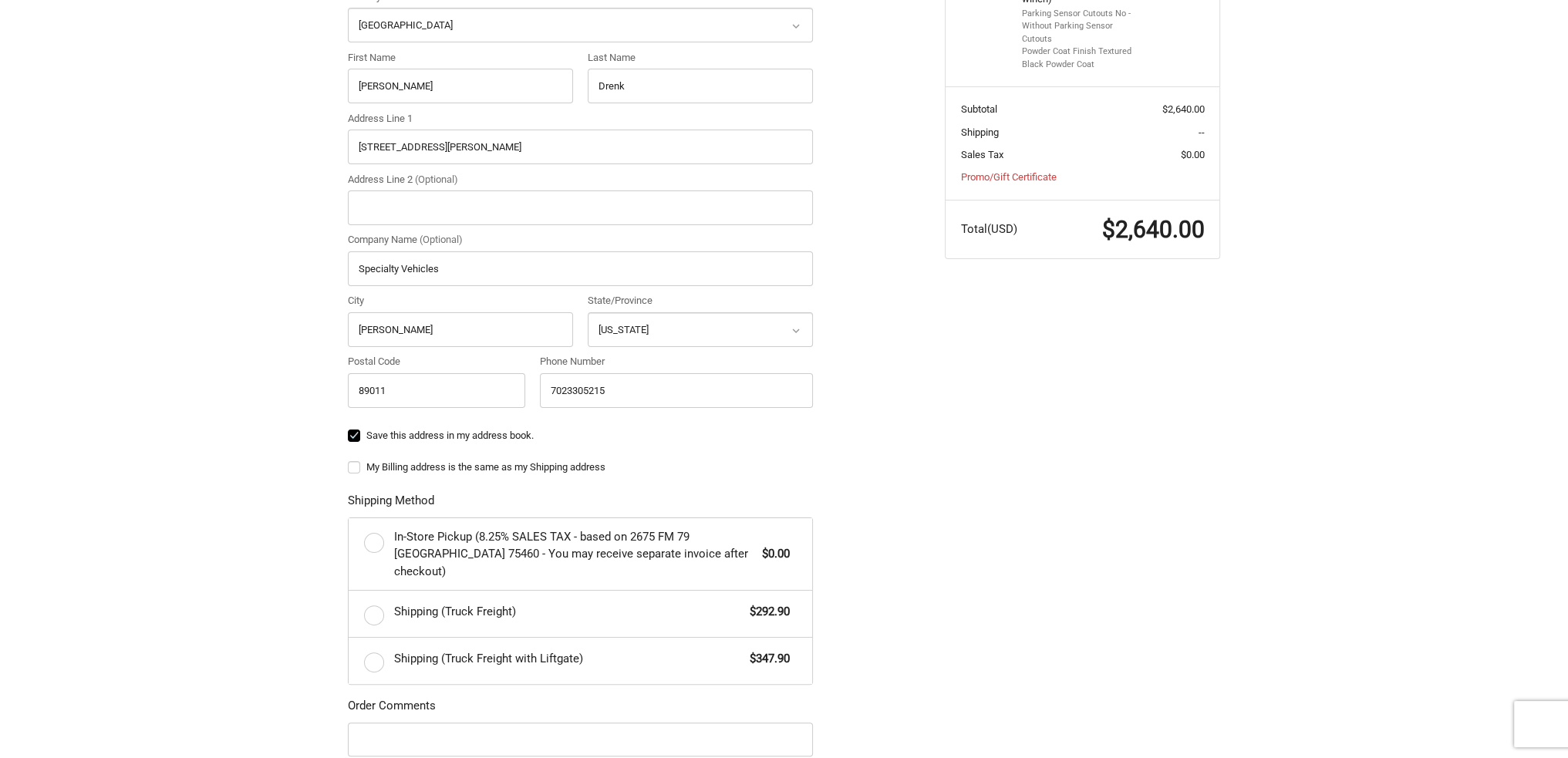
click at [353, 461] on label "My Billing address is the same as my Shipping address" at bounding box center [580, 467] width 465 height 13
click at [348, 459] on input "My Billing address is the same as my Shipping address" at bounding box center [347, 459] width 1 height 1
checkbox input "true"
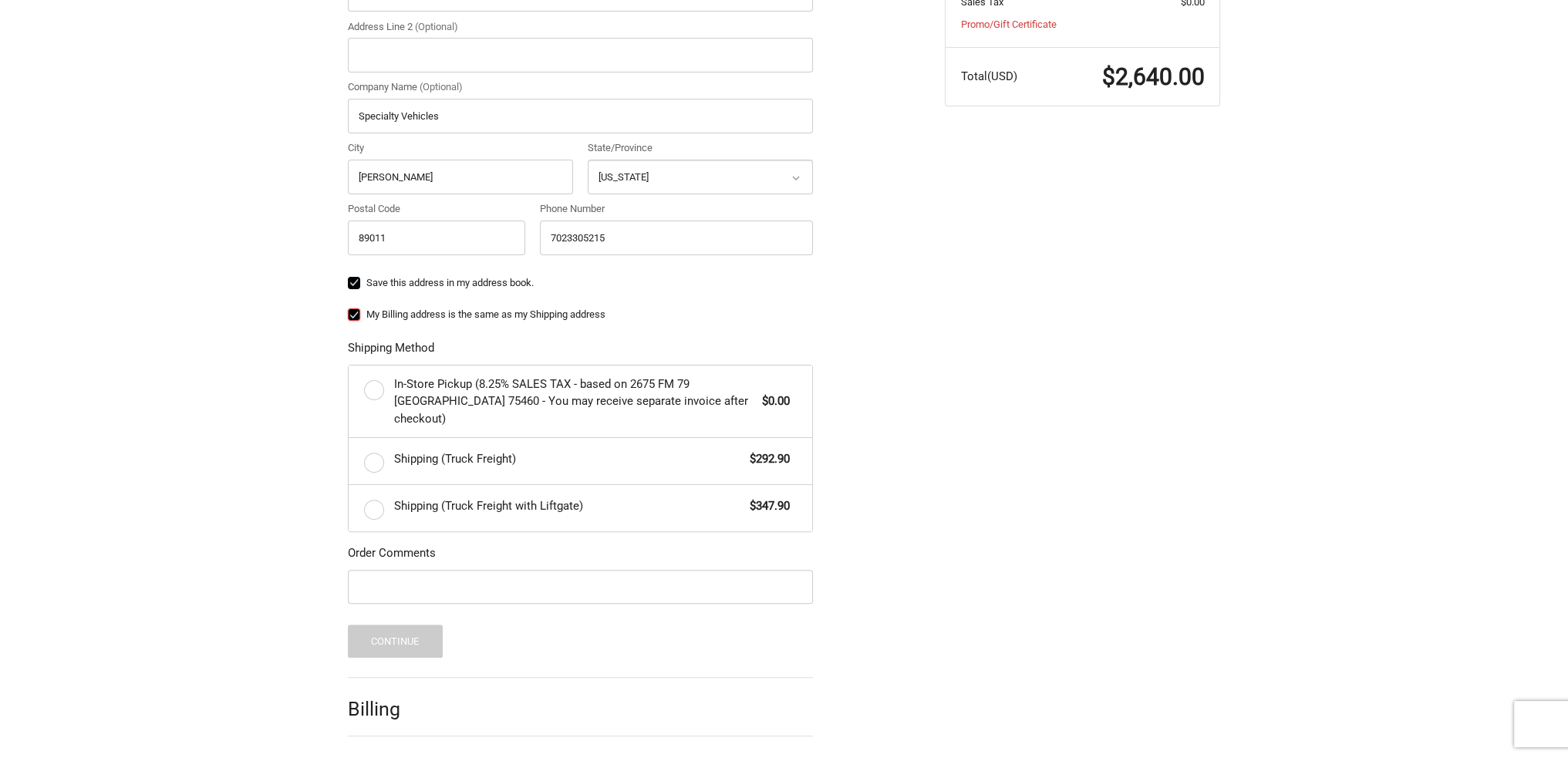
scroll to position [568, 0]
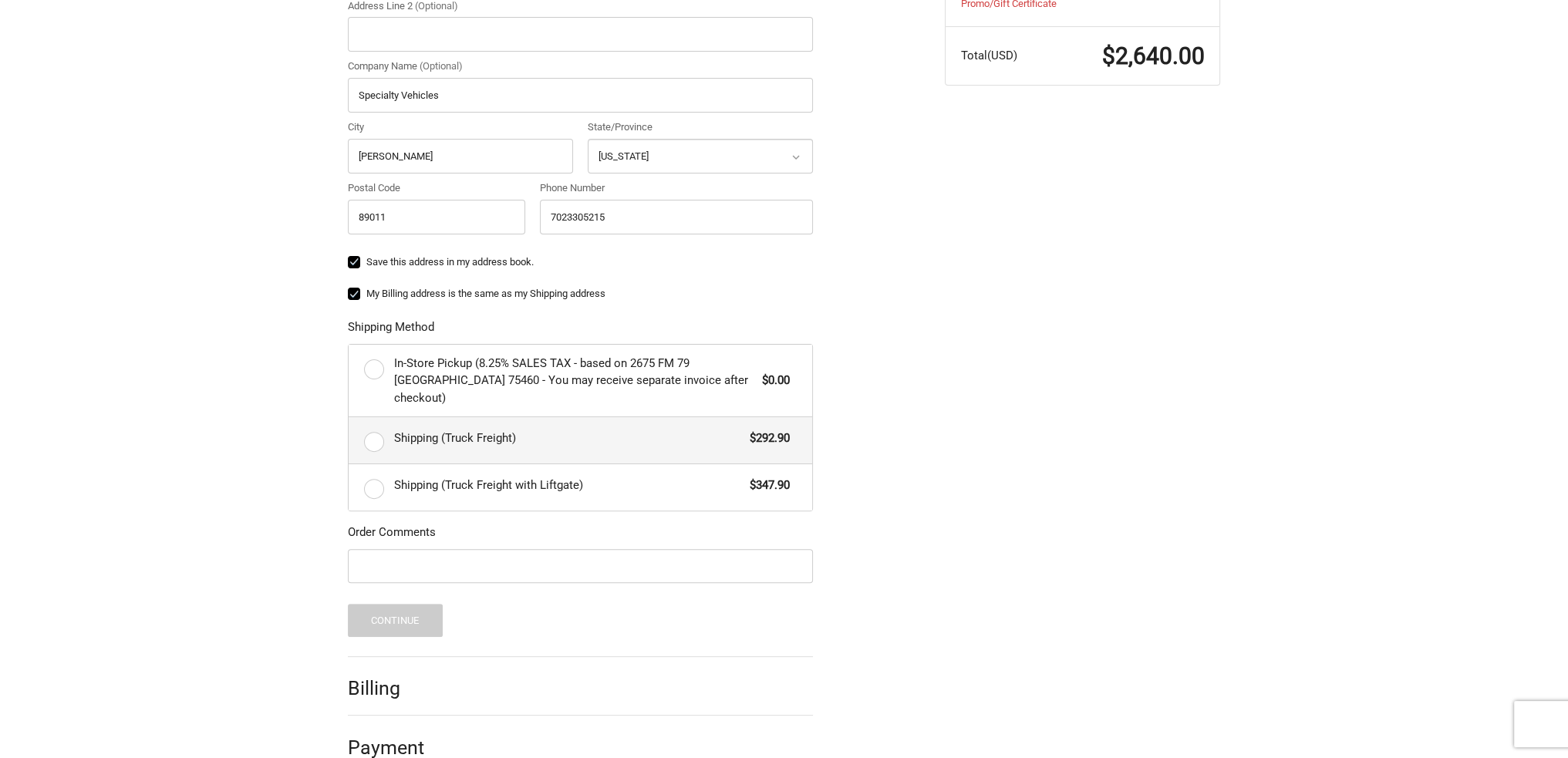
click at [370, 418] on label "Shipping (Truck Freight) $292.90" at bounding box center [580, 440] width 463 height 46
click at [349, 418] on input "Shipping (Truck Freight) $292.90" at bounding box center [348, 418] width 1 height 1
radio input "true"
click at [367, 549] on input "Order Comments" at bounding box center [580, 567] width 465 height 35
click at [444, 549] on input "PO #" at bounding box center [580, 567] width 465 height 35
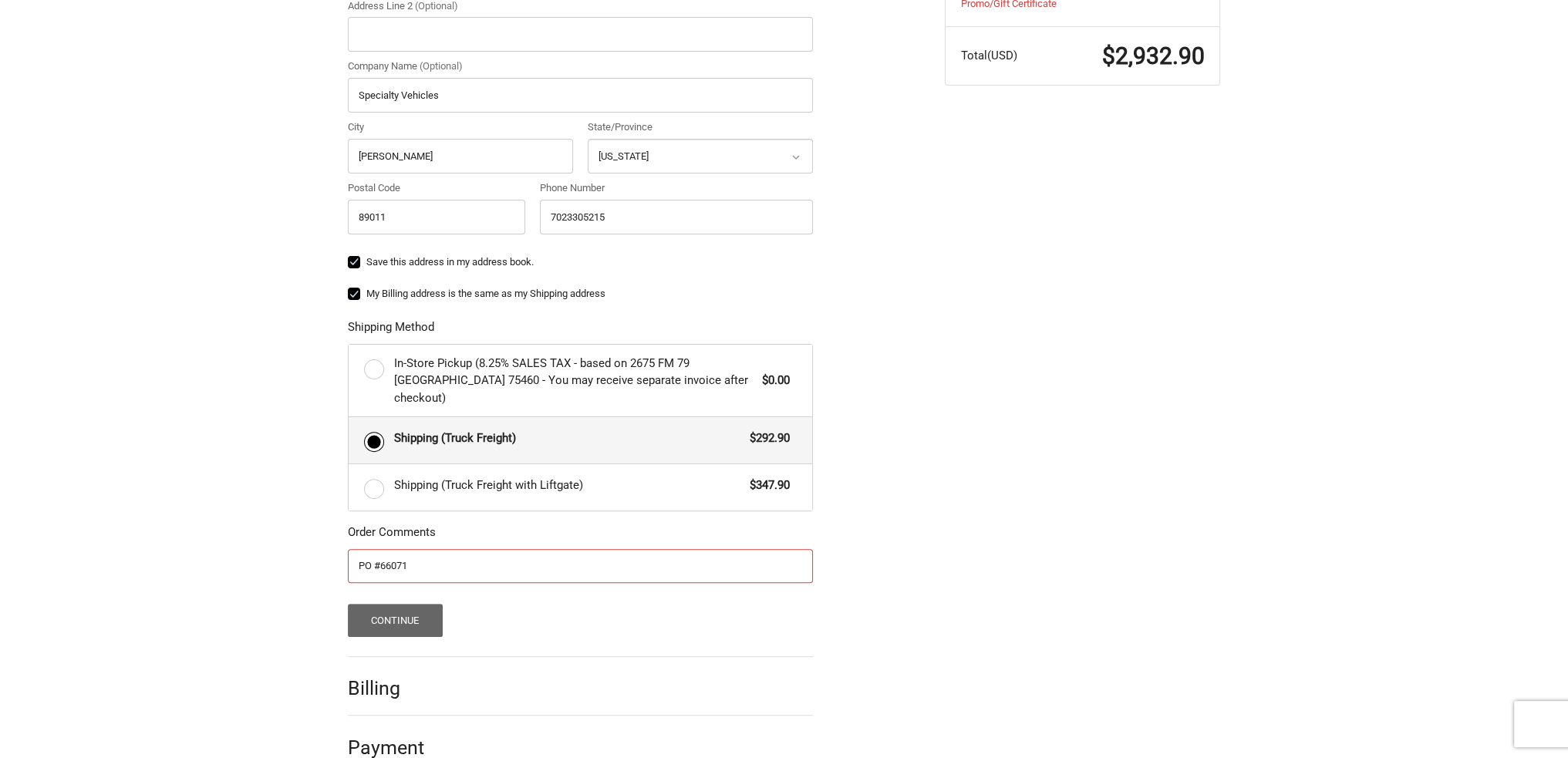
type input "PO #66071"
click at [385, 604] on button "Continue" at bounding box center [395, 620] width 95 height 33
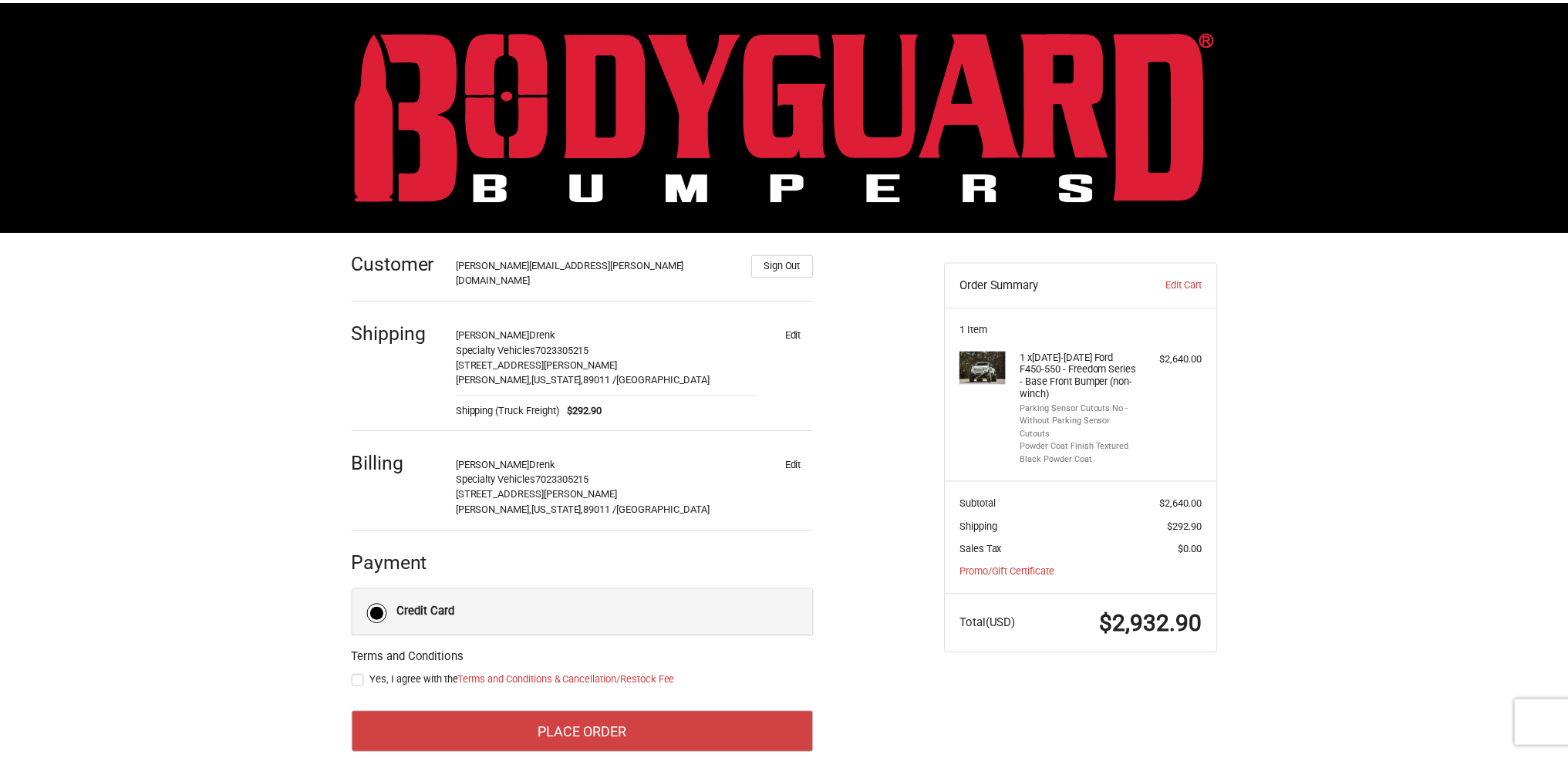
scroll to position [16, 0]
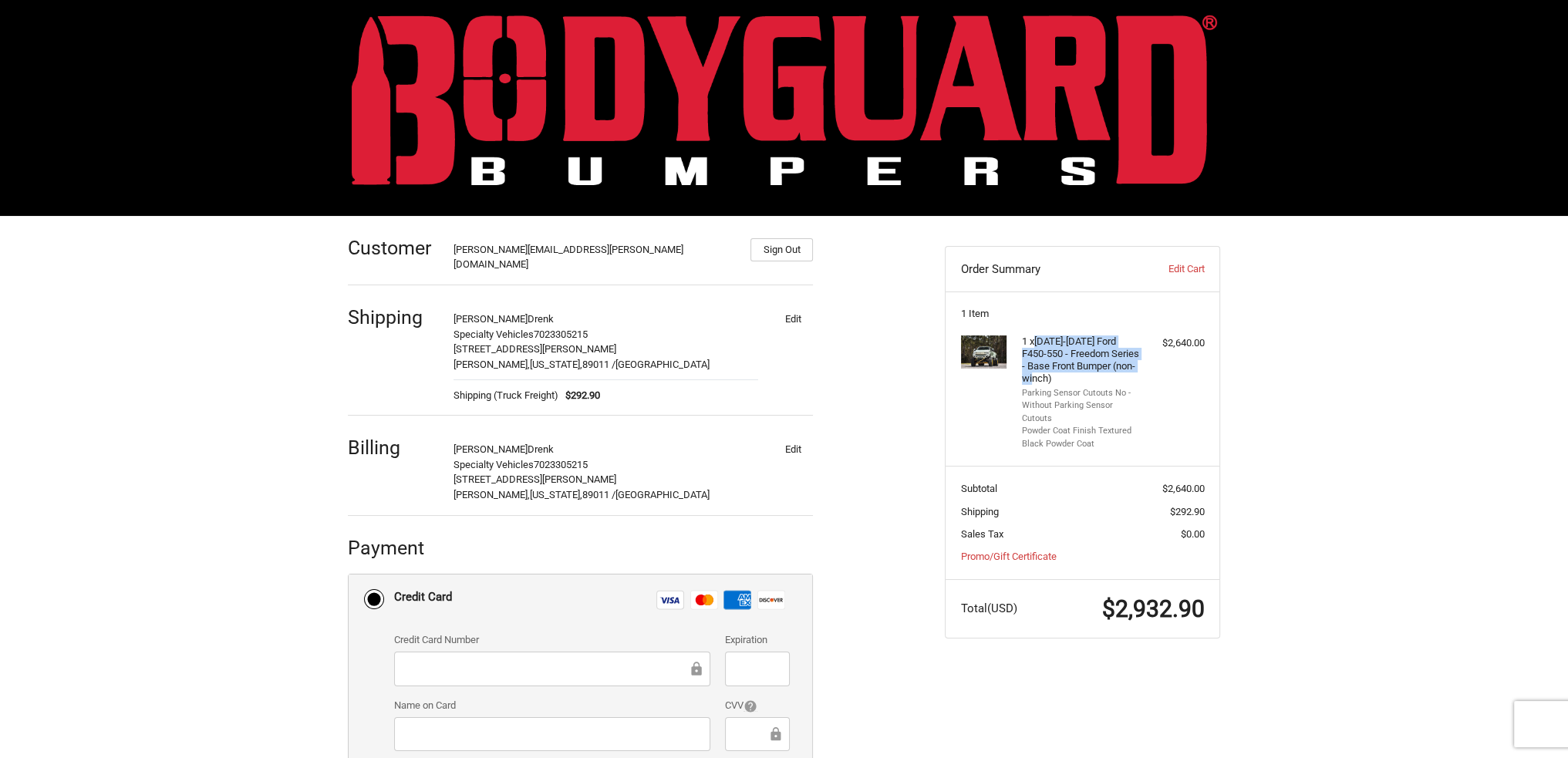
drag, startPoint x: 1039, startPoint y: 338, endPoint x: 1073, endPoint y: 379, distance: 53.3
click at [1073, 379] on h4 "1 x 2023-2025 Ford F450-550 - Freedom Series - Base Front Bumper (non-winch)" at bounding box center [1081, 361] width 118 height 50
copy h4 "[DATE]-[DATE] Ford F450-550 - Freedom Series - Base Front Bumper (non-winch)"
click at [184, 533] on div "Customer josh.drenk@specialtyvehicles.com Sign Out Shipping Joshua Drenk Specia…" at bounding box center [784, 569] width 1568 height 707
drag, startPoint x: 1021, startPoint y: 392, endPoint x: 1105, endPoint y: 439, distance: 96.3
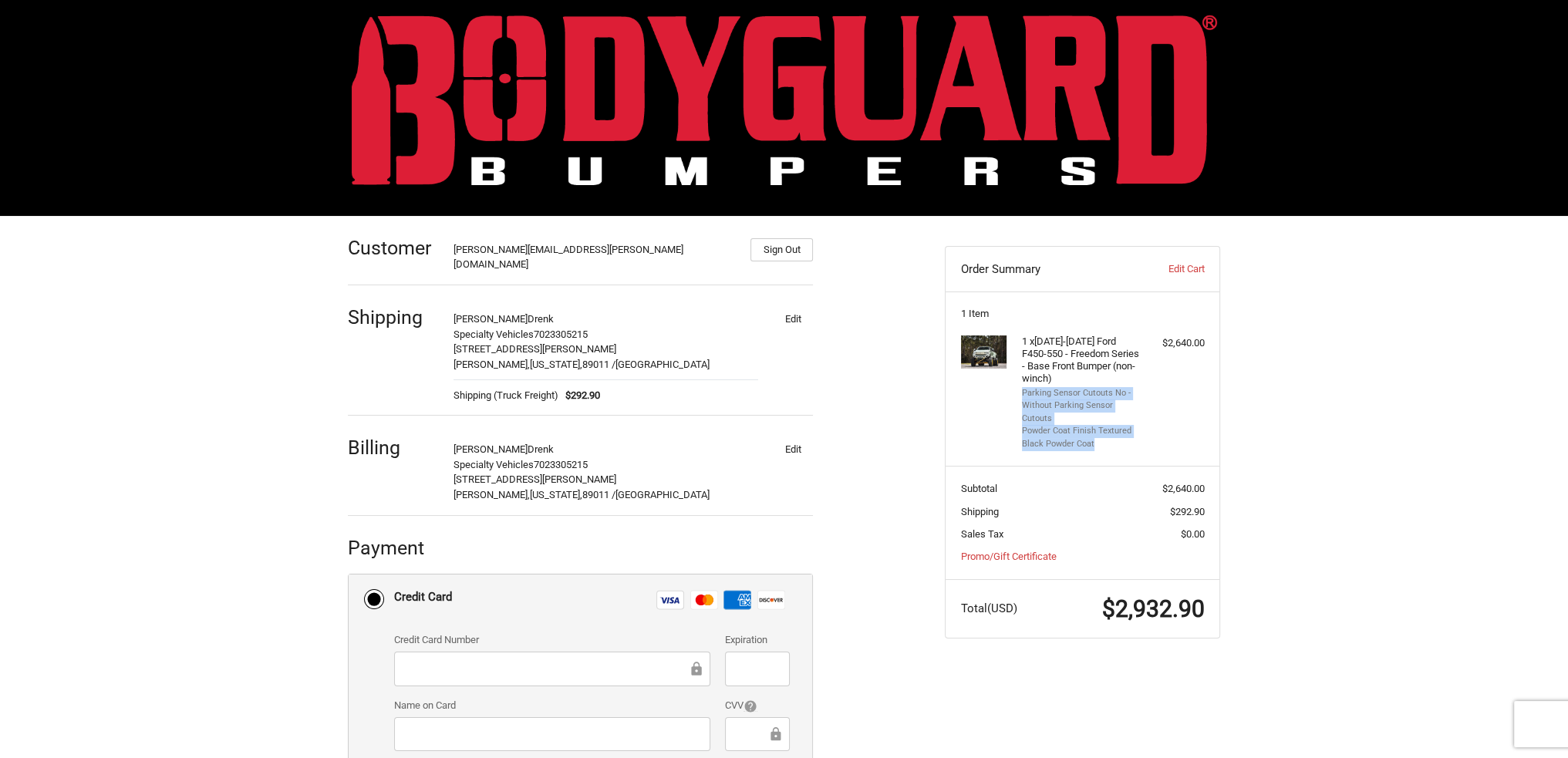
click at [1104, 439] on ul "Parking Sensor Cutouts No - Without Parking Sensor Cutouts Powder Coat Finish T…" at bounding box center [1081, 418] width 118 height 64
copy ul "Parking Sensor Cutouts No - Without Parking Sensor Cutouts Powder Coat Finish T…"
click at [108, 446] on div "Customer josh.drenk@specialtyvehicles.com Sign Out Shipping Joshua Drenk Specia…" at bounding box center [784, 569] width 1568 height 707
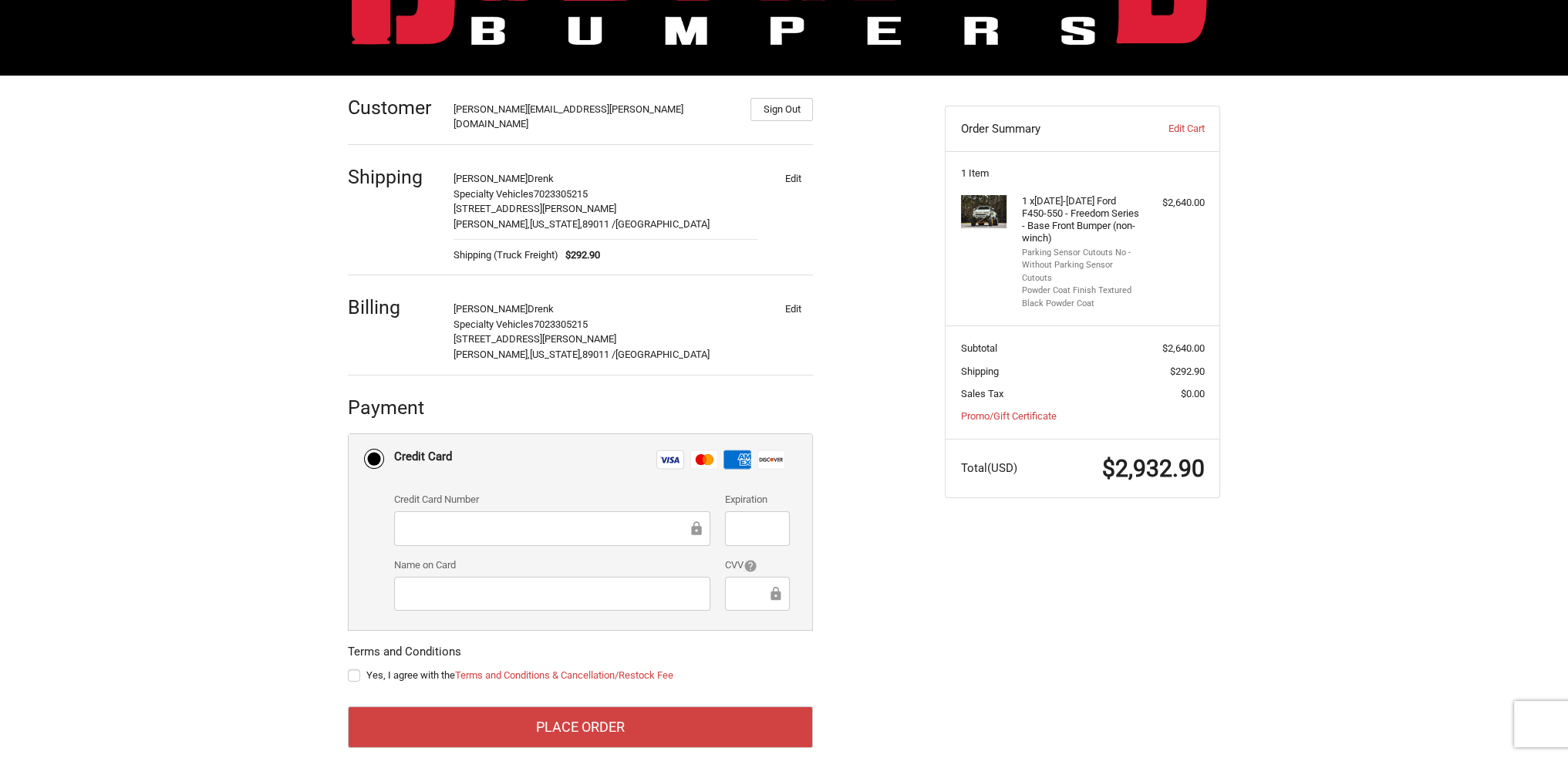
scroll to position [166, 0]
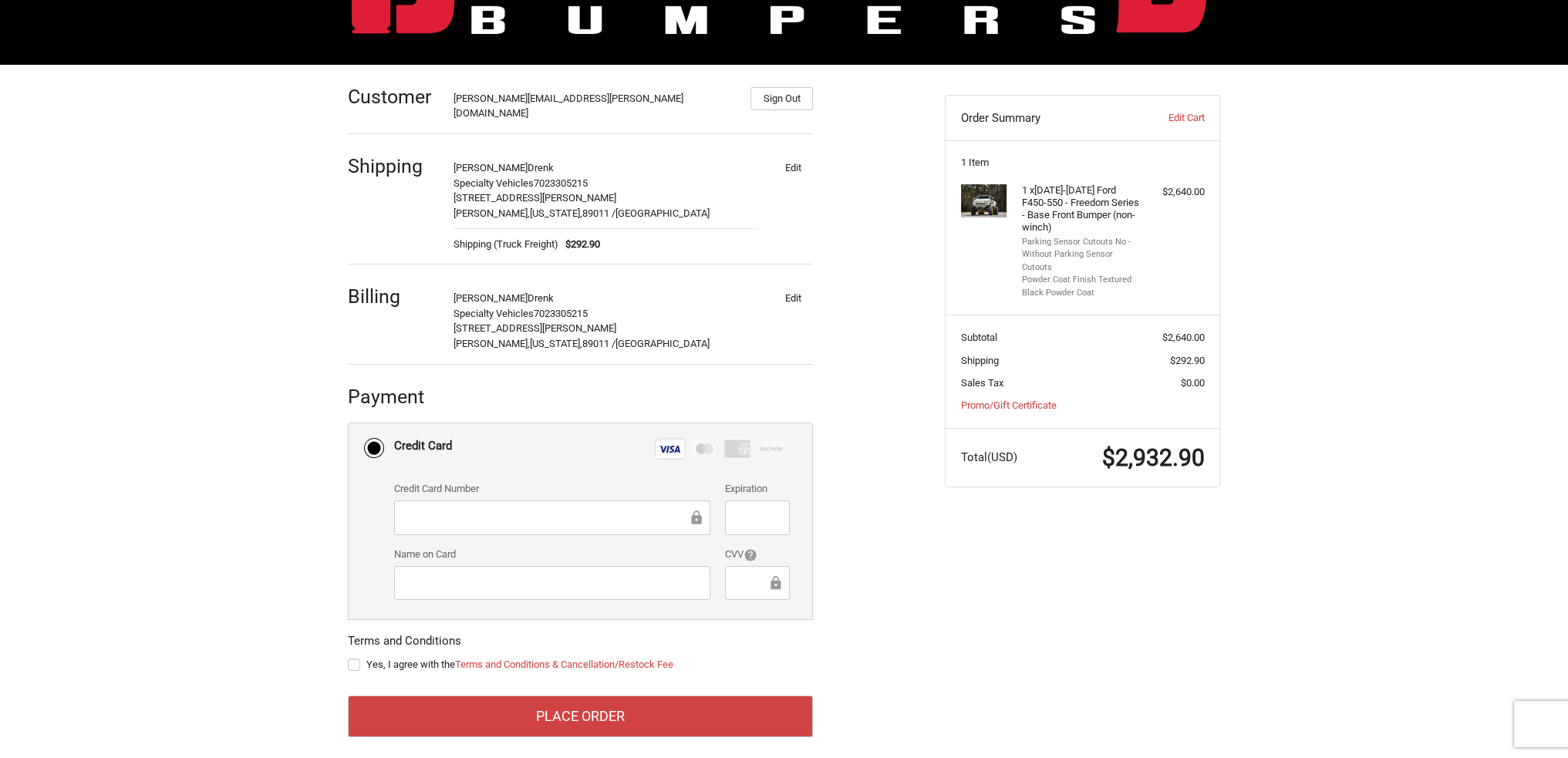
click at [357, 659] on label "Yes, I agree with the Terms and Conditions & Cancellation/Restock Fee" at bounding box center [580, 665] width 465 height 13
click at [348, 657] on input "Yes, I agree with the Terms and Conditions & Cancellation/Restock Fee" at bounding box center [347, 657] width 1 height 1
checkbox input "true"
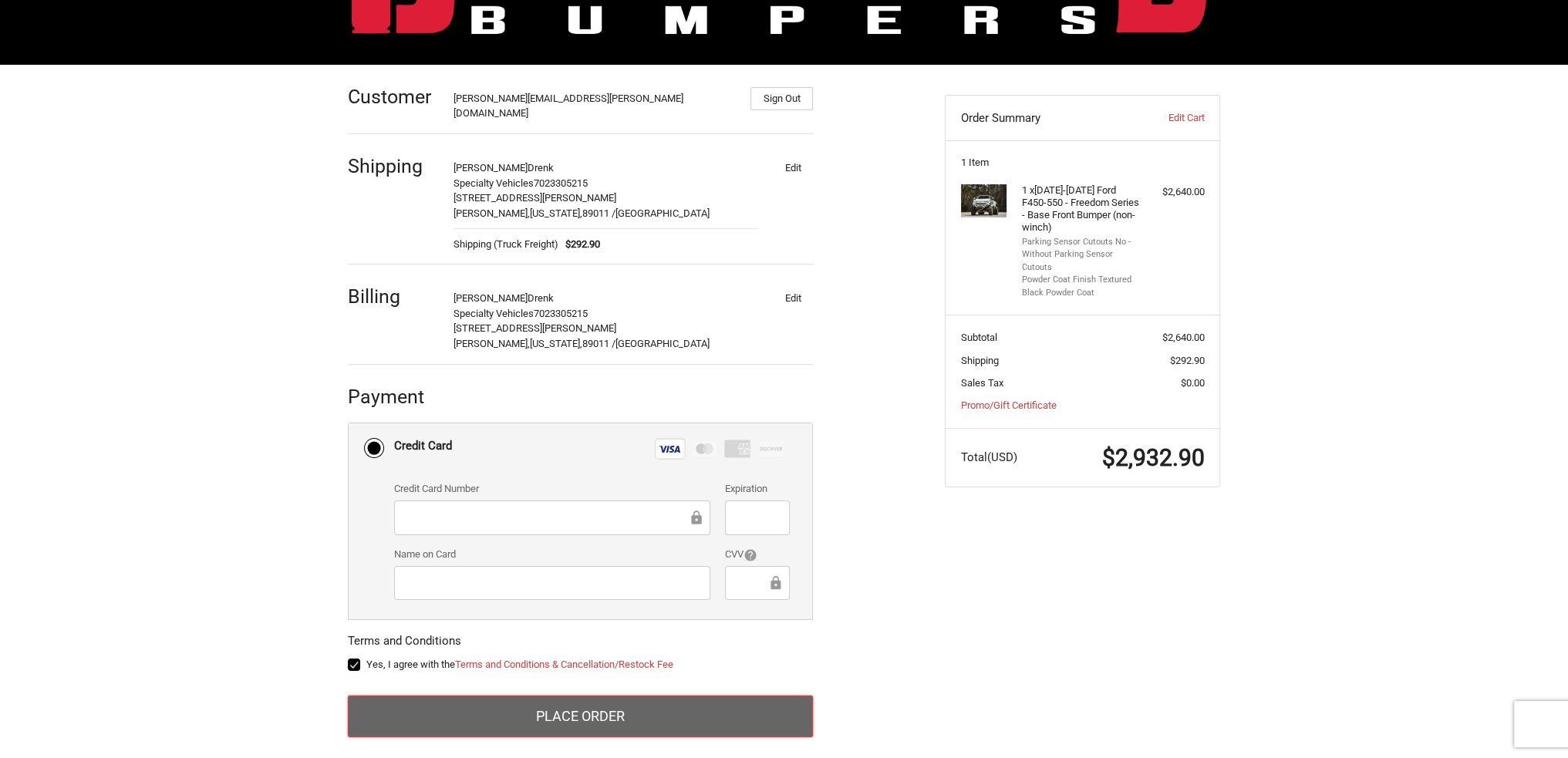
click at [589, 706] on button "Place Order" at bounding box center [580, 716] width 465 height 42
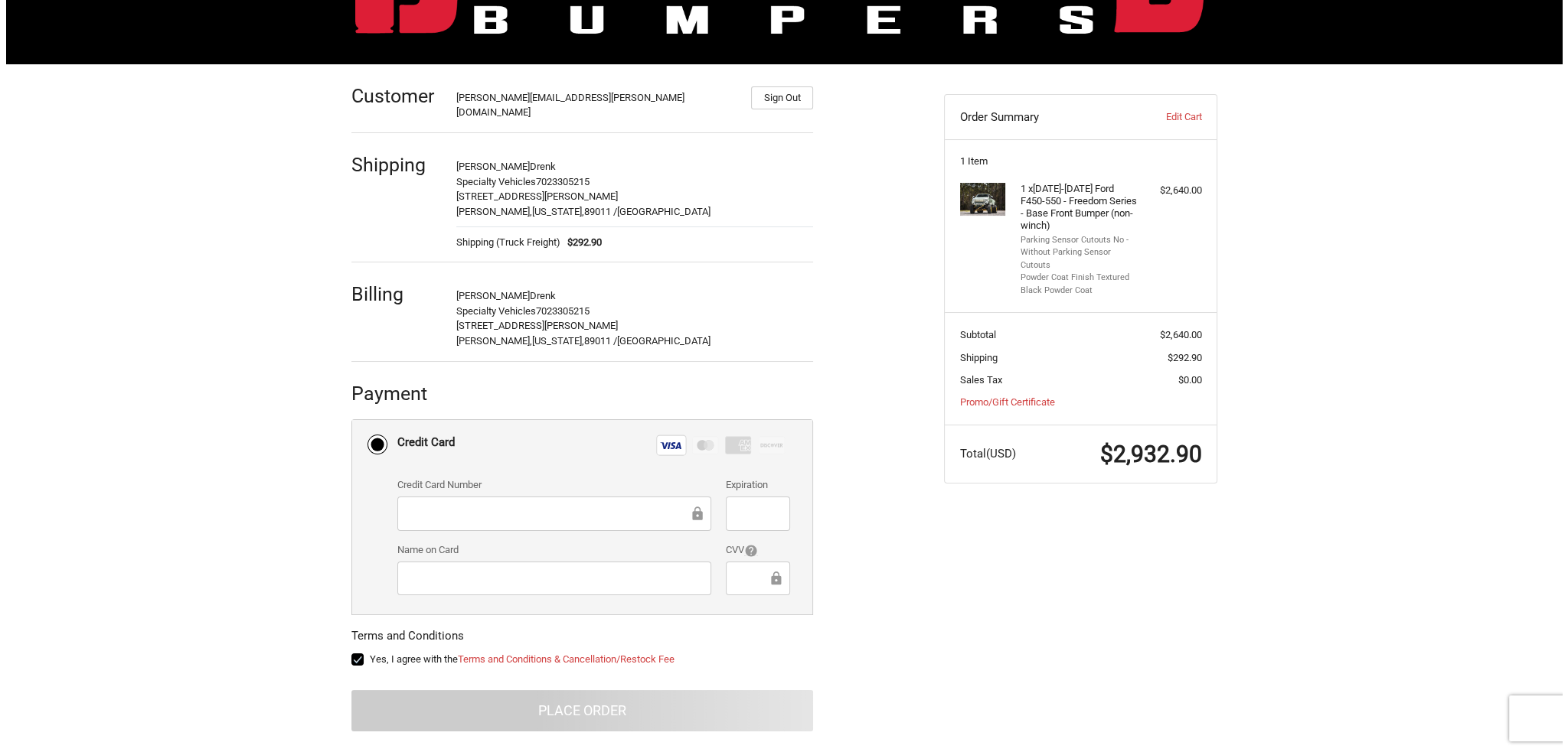
scroll to position [0, 0]
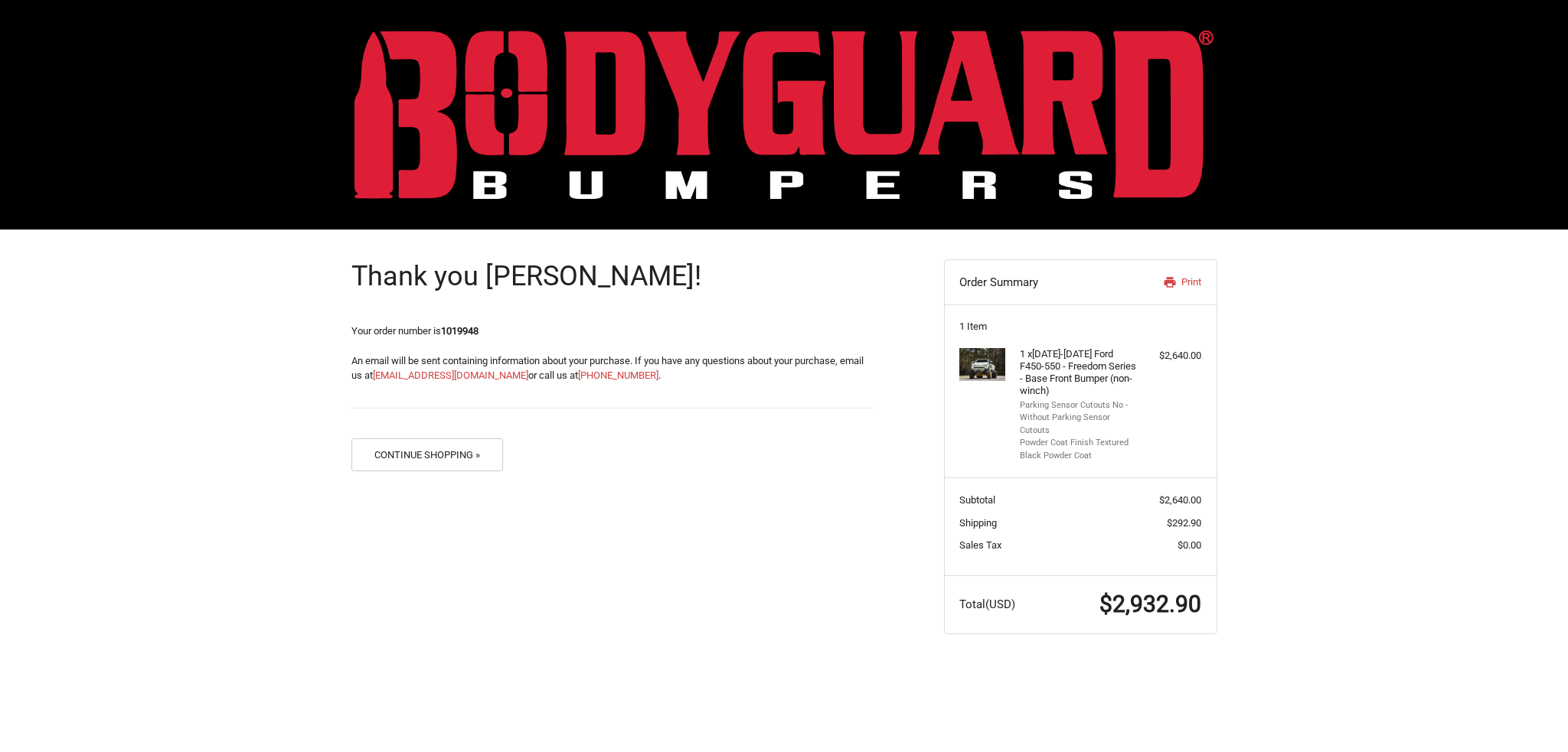
drag, startPoint x: 136, startPoint y: 514, endPoint x: 152, endPoint y: 508, distance: 17.1
click at [136, 514] on div "Thank you [PERSON_NAME]! Your order number is 1019948 An email will be sent con…" at bounding box center [784, 447] width 1568 height 435
